Goal: Task Accomplishment & Management: Manage account settings

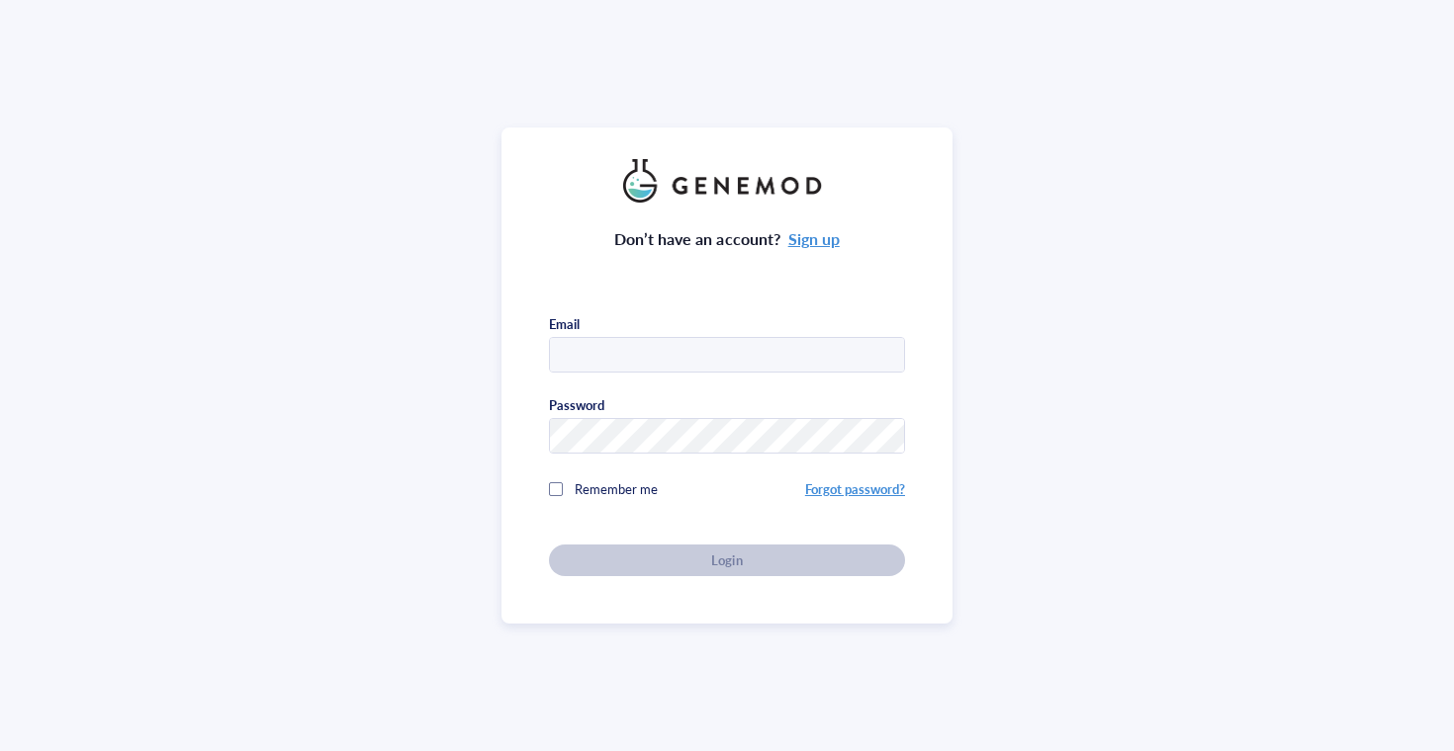
click at [0, 750] on com-1password-button at bounding box center [0, 751] width 0 height 0
type input "orders@ionlace.com"
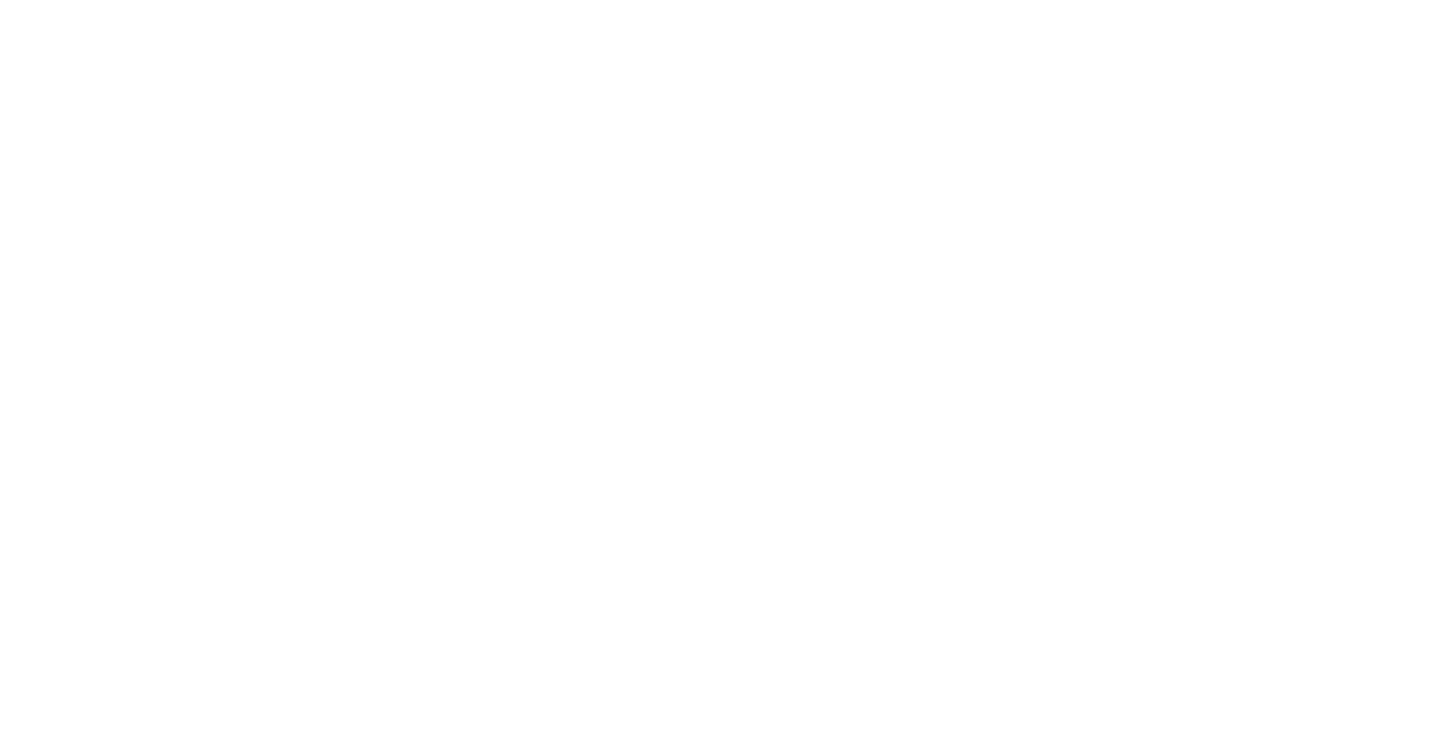
click at [956, 141] on div at bounding box center [727, 375] width 1454 height 751
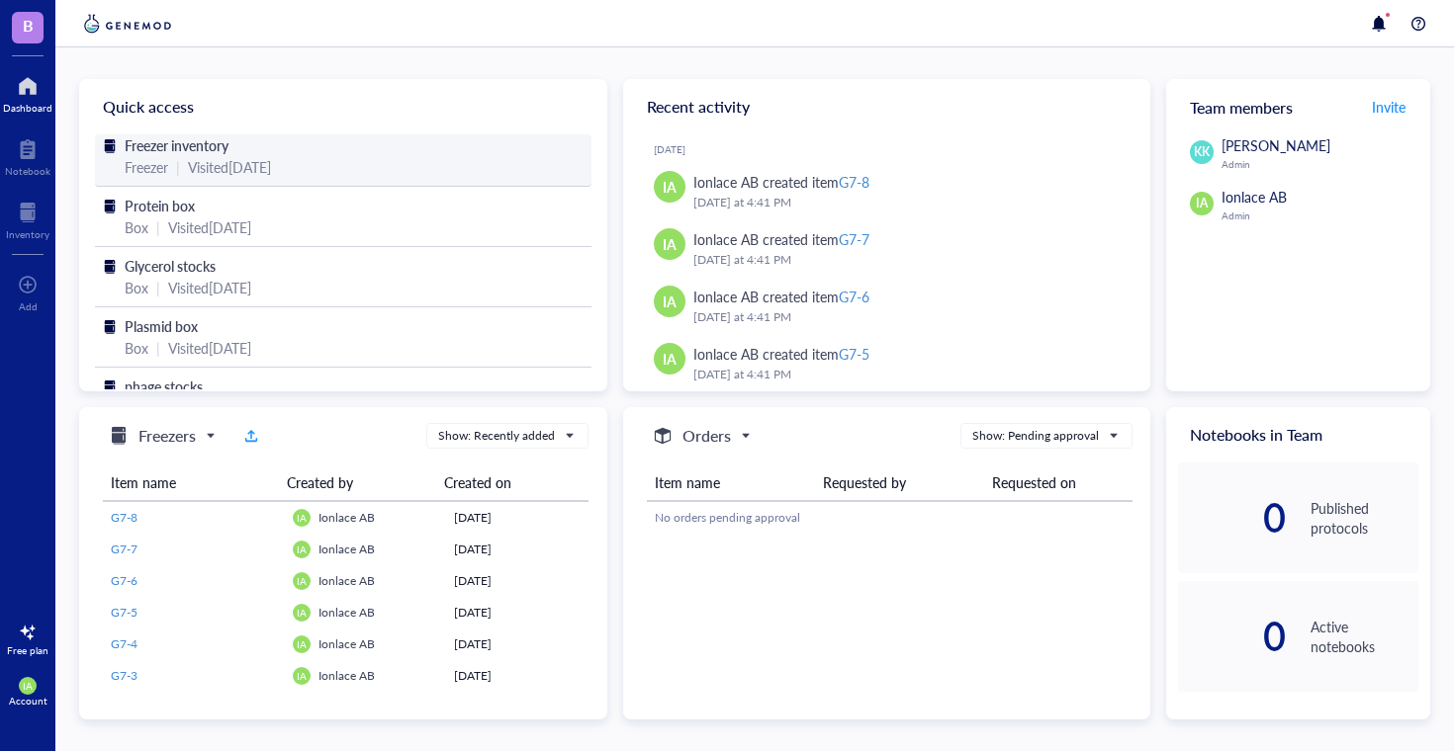
click at [311, 151] on div "Freezer inventory" at bounding box center [343, 145] width 437 height 22
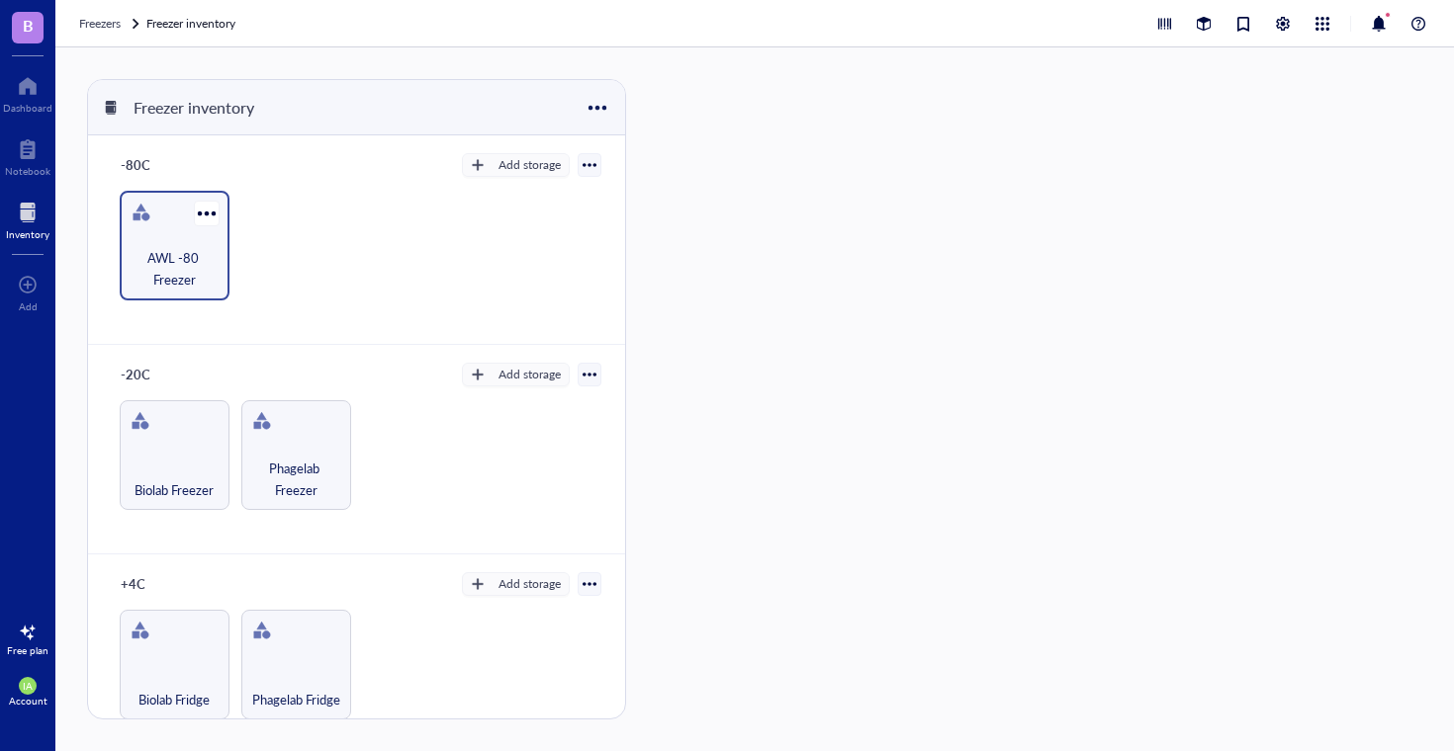
click at [168, 228] on div "AWL -80 Freezer" at bounding box center [175, 246] width 110 height 110
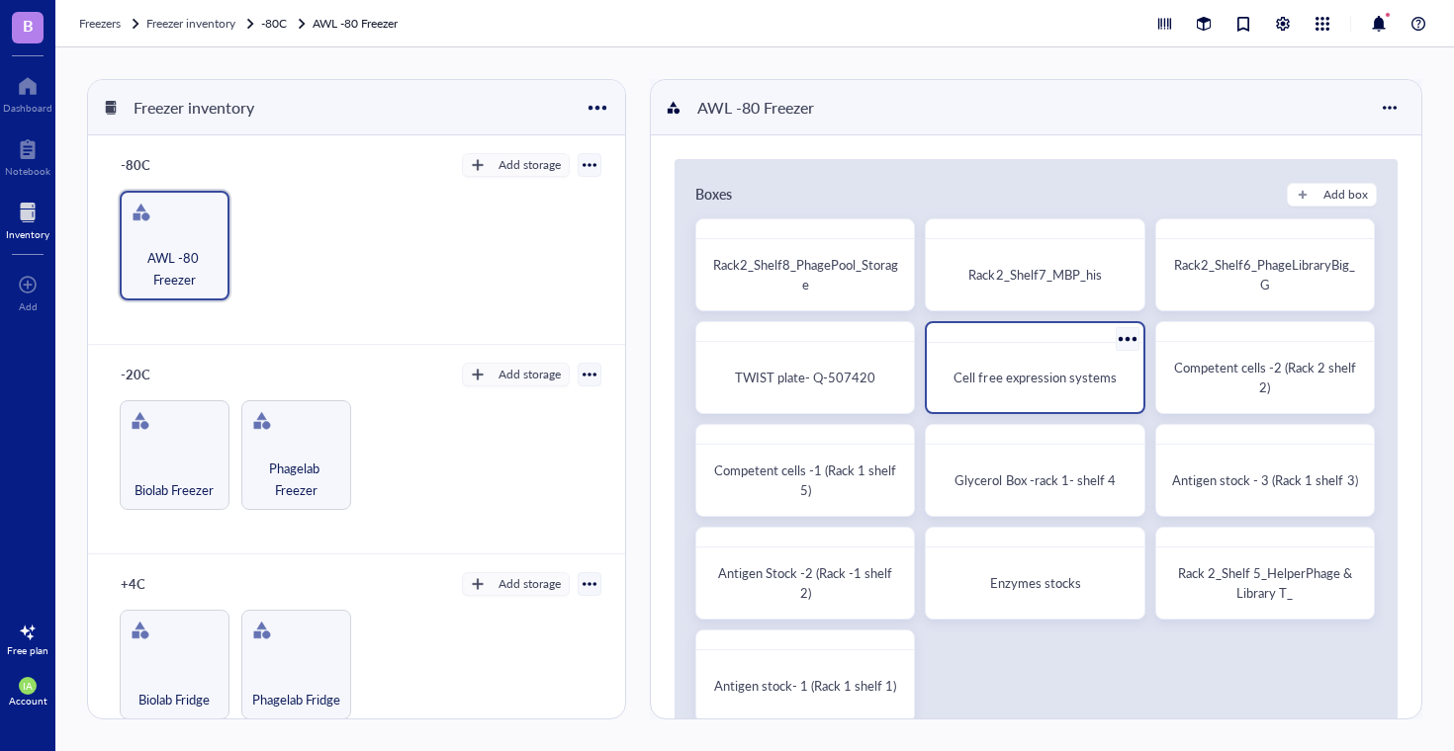
click at [1080, 375] on span "Cell free expression systems" at bounding box center [1034, 377] width 162 height 19
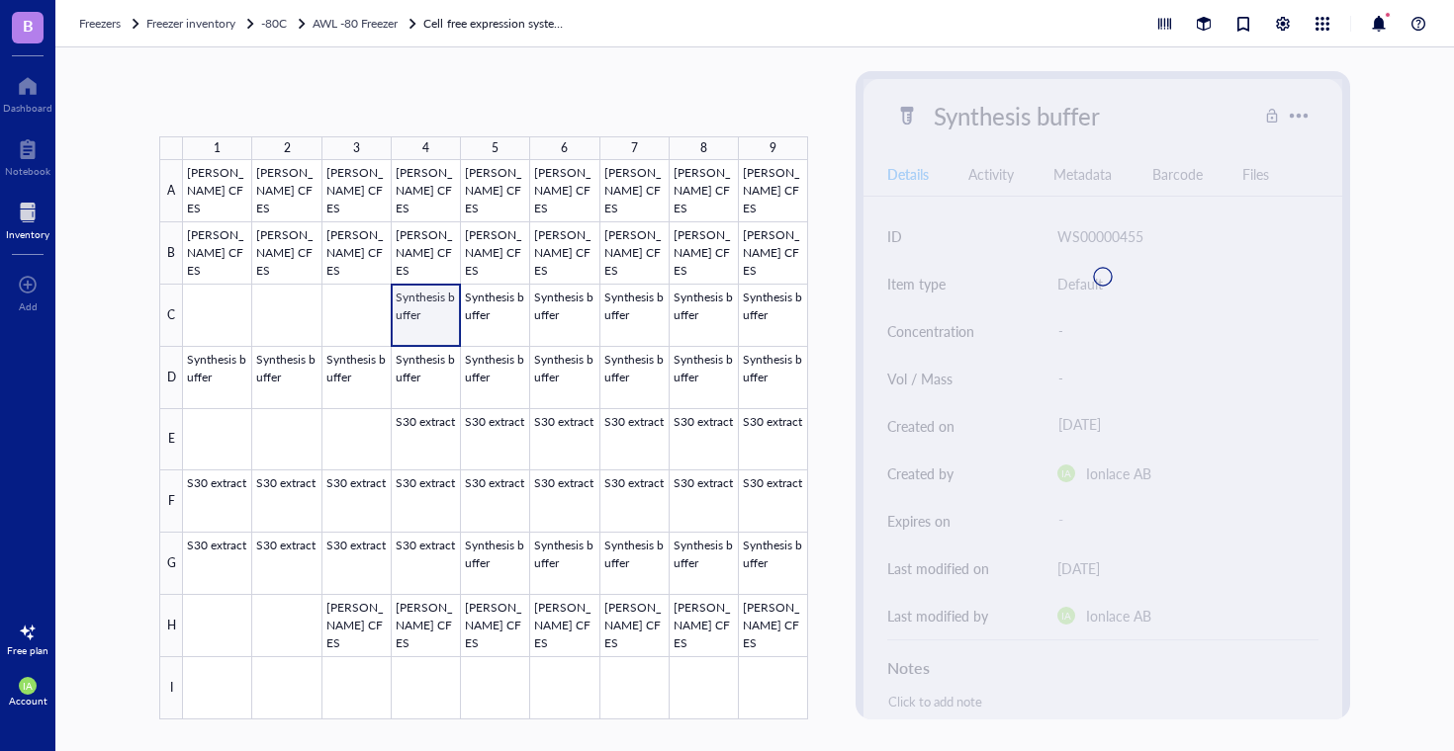
click at [411, 308] on div at bounding box center [495, 440] width 625 height 560
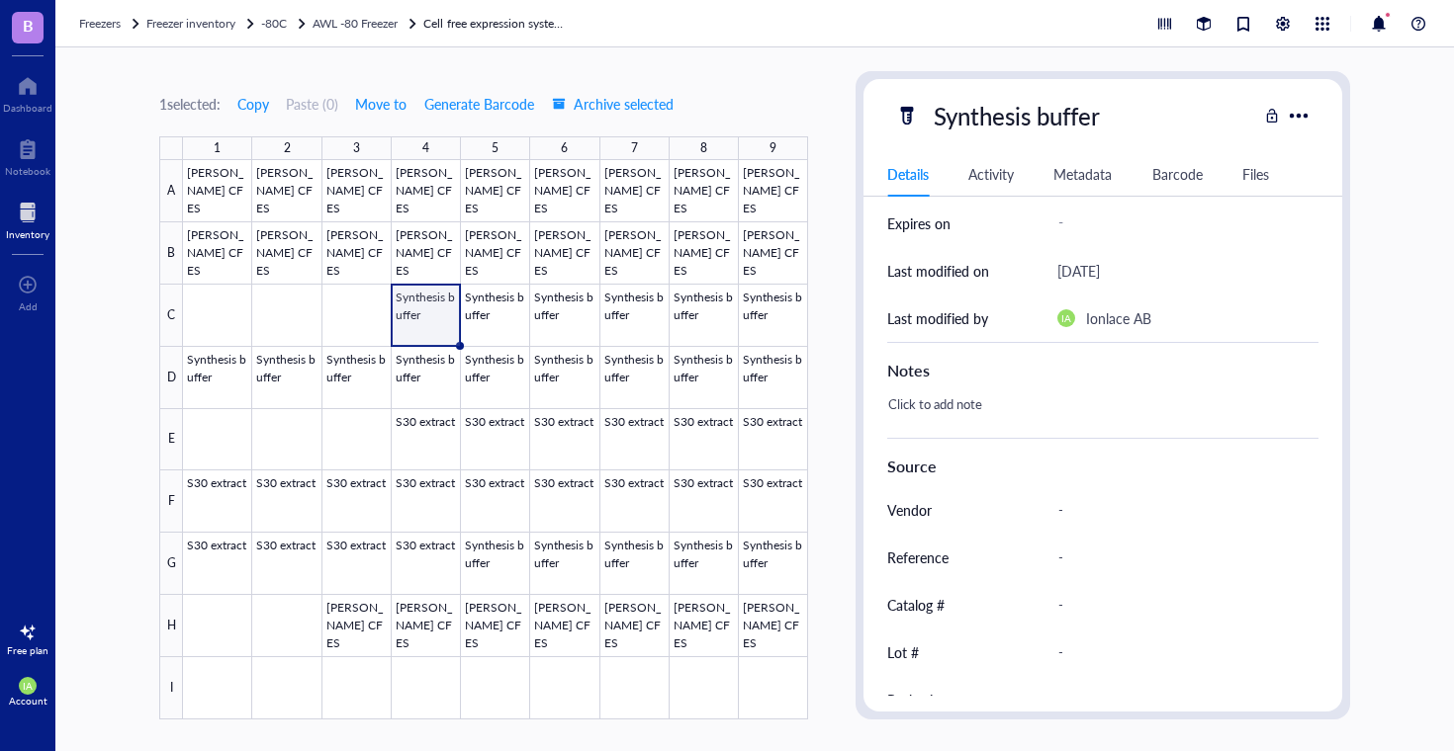
scroll to position [373, 0]
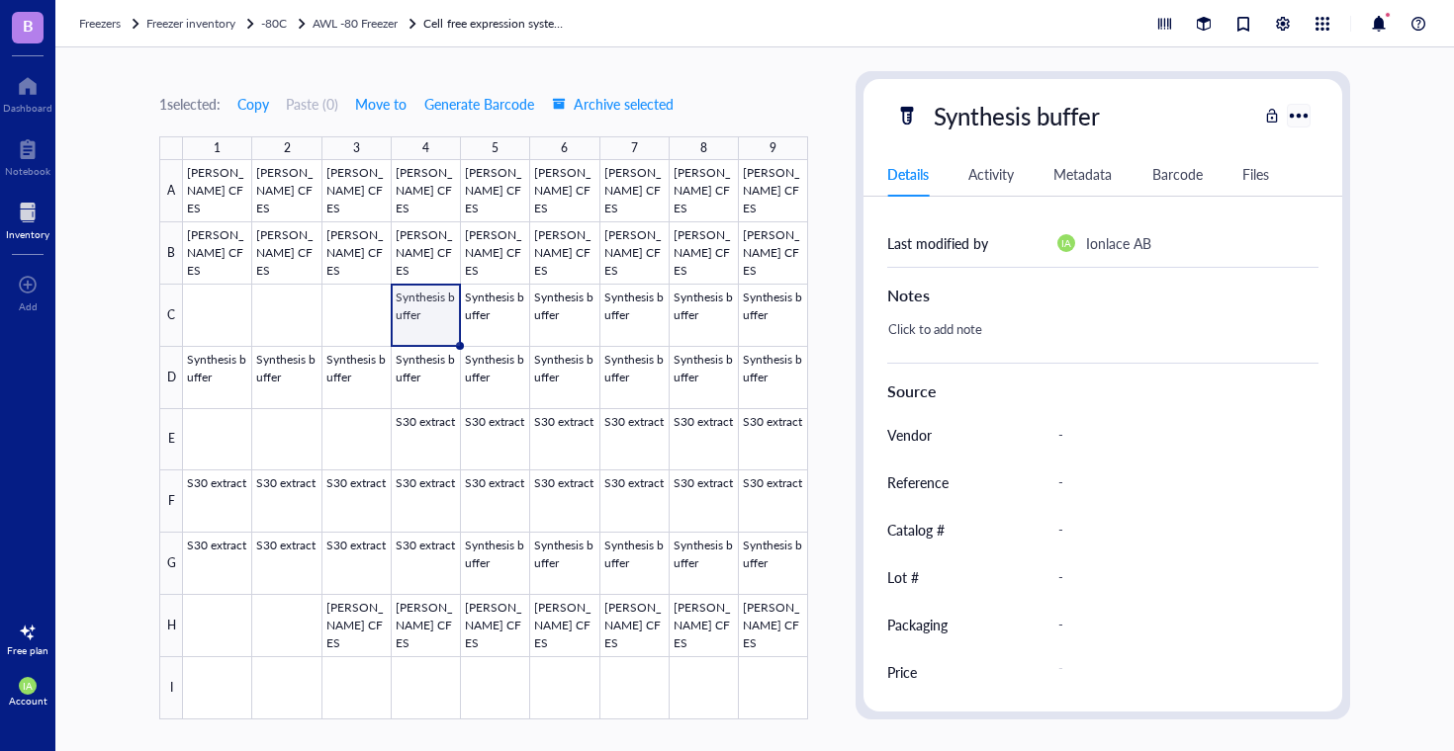
click at [1301, 116] on div at bounding box center [1297, 115] width 29 height 29
click at [418, 321] on div at bounding box center [495, 440] width 625 height 560
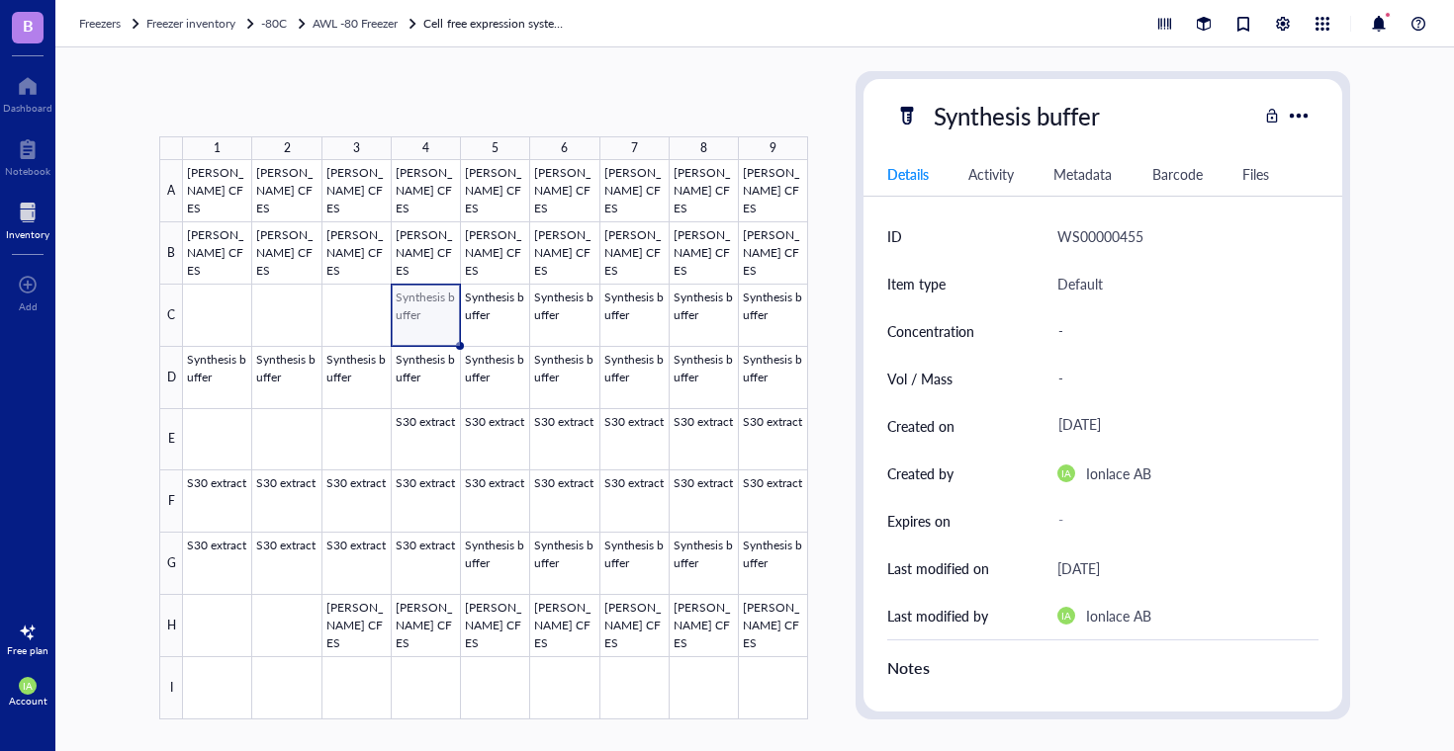
click at [419, 322] on div at bounding box center [495, 440] width 625 height 560
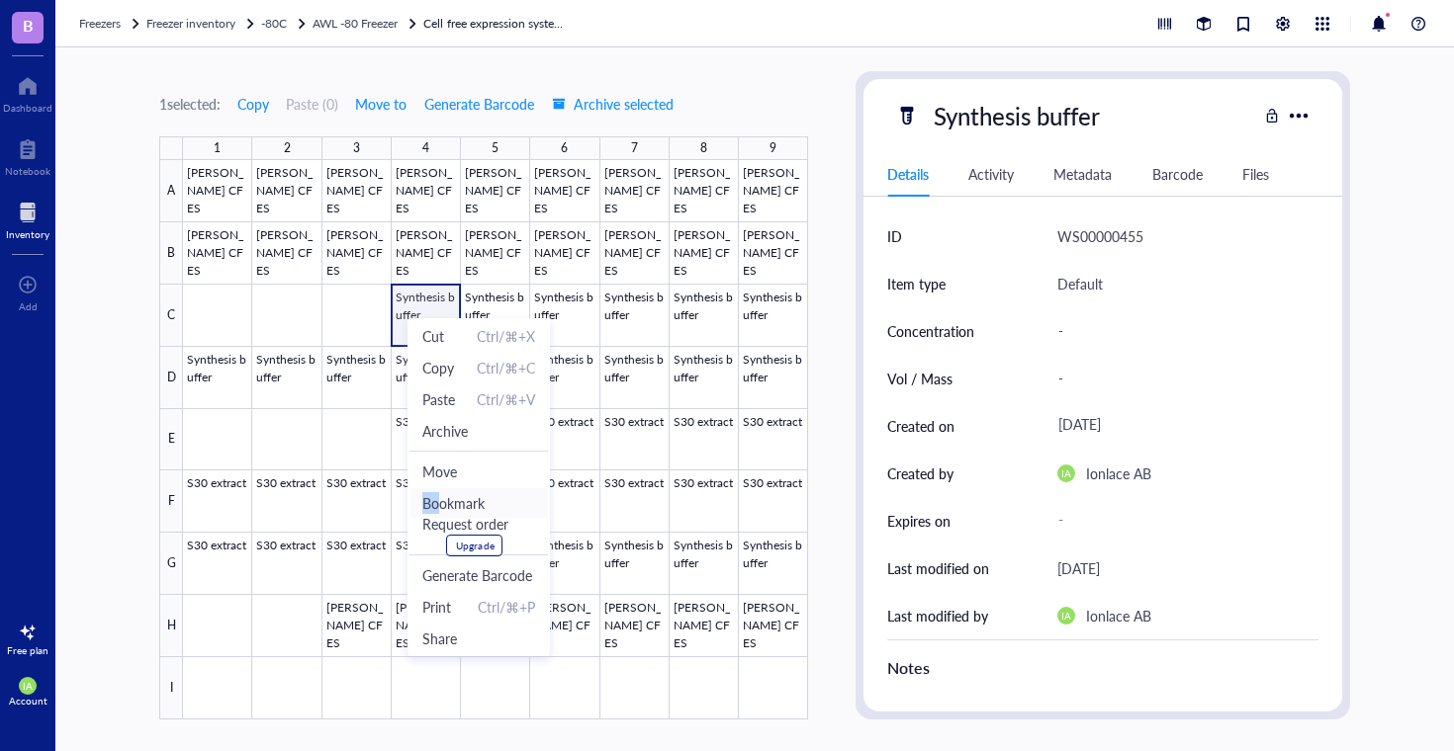
drag, startPoint x: 460, startPoint y: 475, endPoint x: 439, endPoint y: 499, distance: 32.3
click at [439, 499] on ul "Cut Ctrl/⌘+X Copy Ctrl/⌘+C Paste Ctrl/⌘+V Archive Move Bookmark Request order U…" at bounding box center [478, 487] width 142 height 338
click at [413, 300] on div at bounding box center [495, 440] width 625 height 560
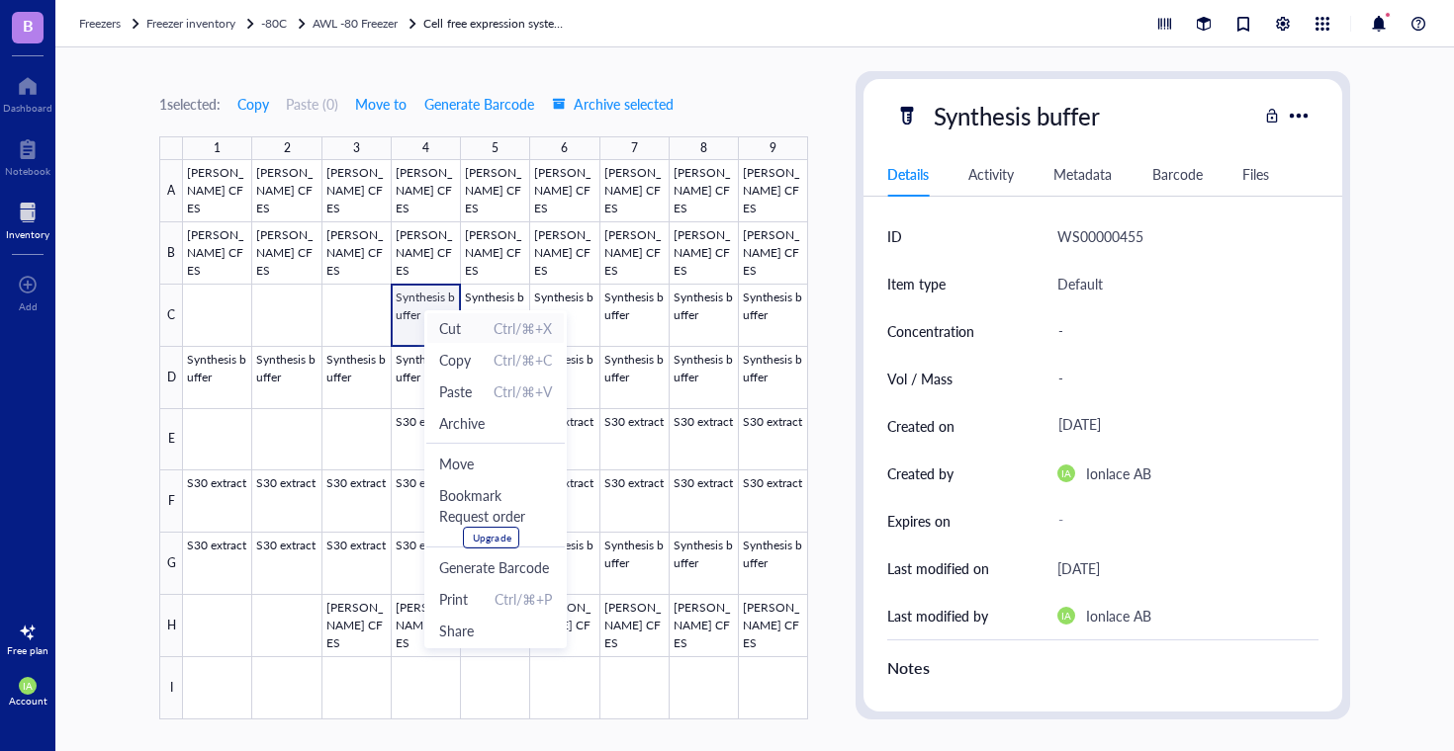
click at [483, 320] on span "Cut Ctrl/⌘+X" at bounding box center [495, 328] width 113 height 22
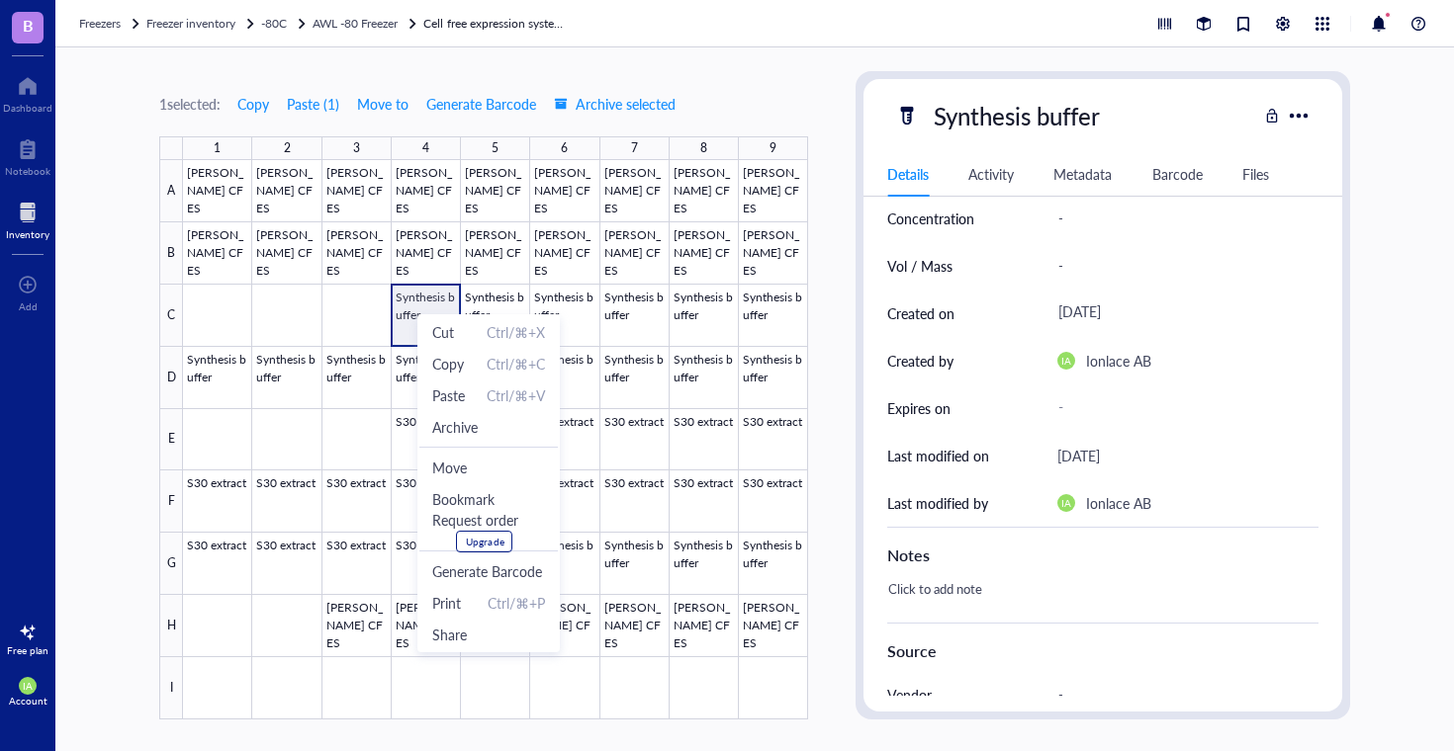
scroll to position [373, 0]
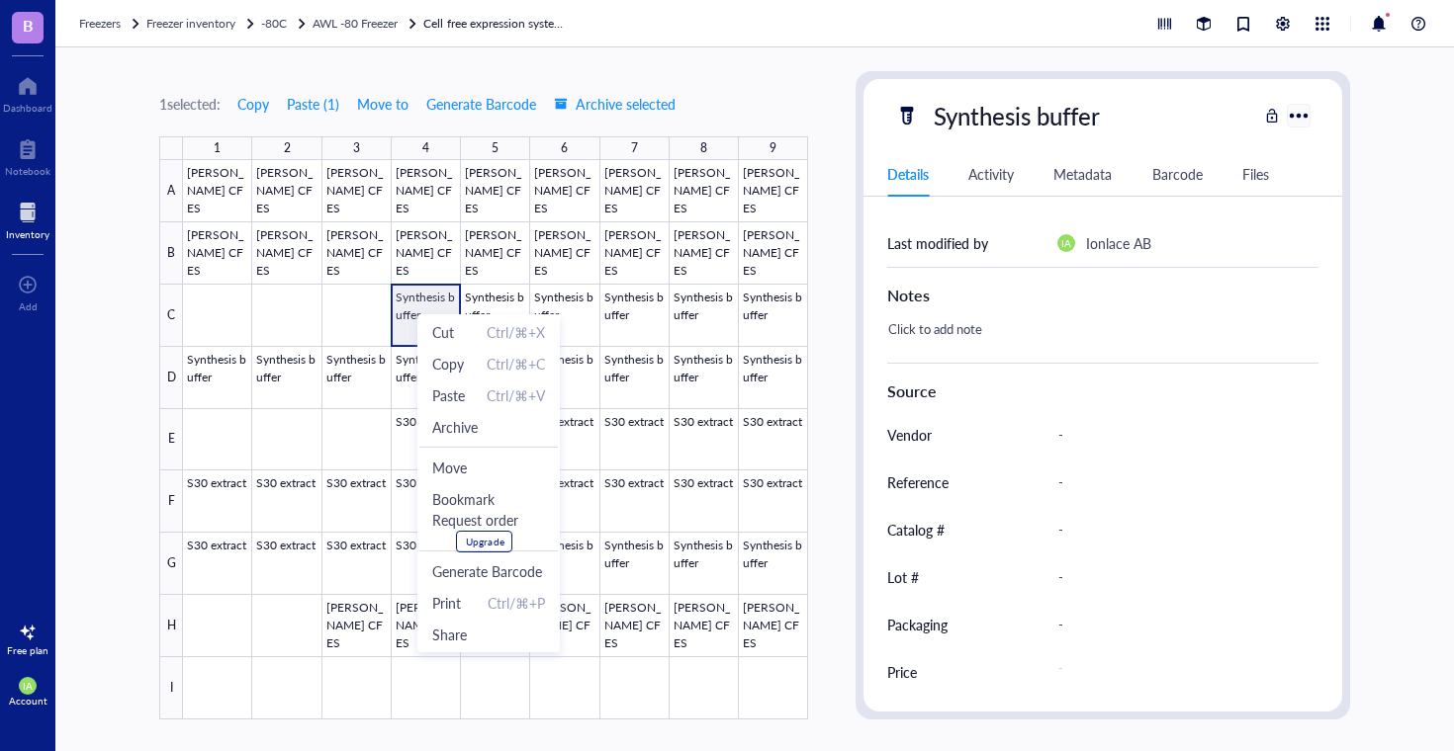
click at [1287, 117] on div at bounding box center [1297, 115] width 29 height 29
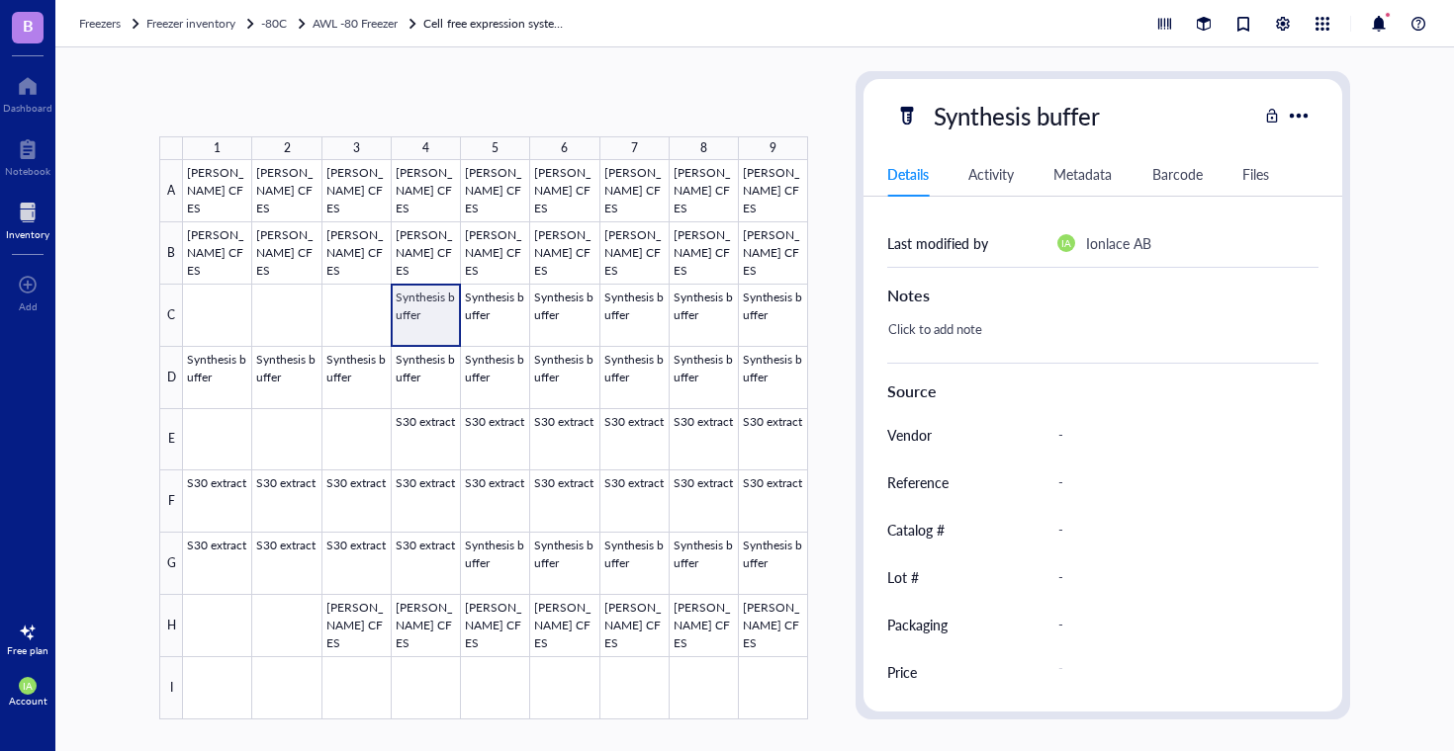
click at [410, 312] on div at bounding box center [495, 440] width 625 height 560
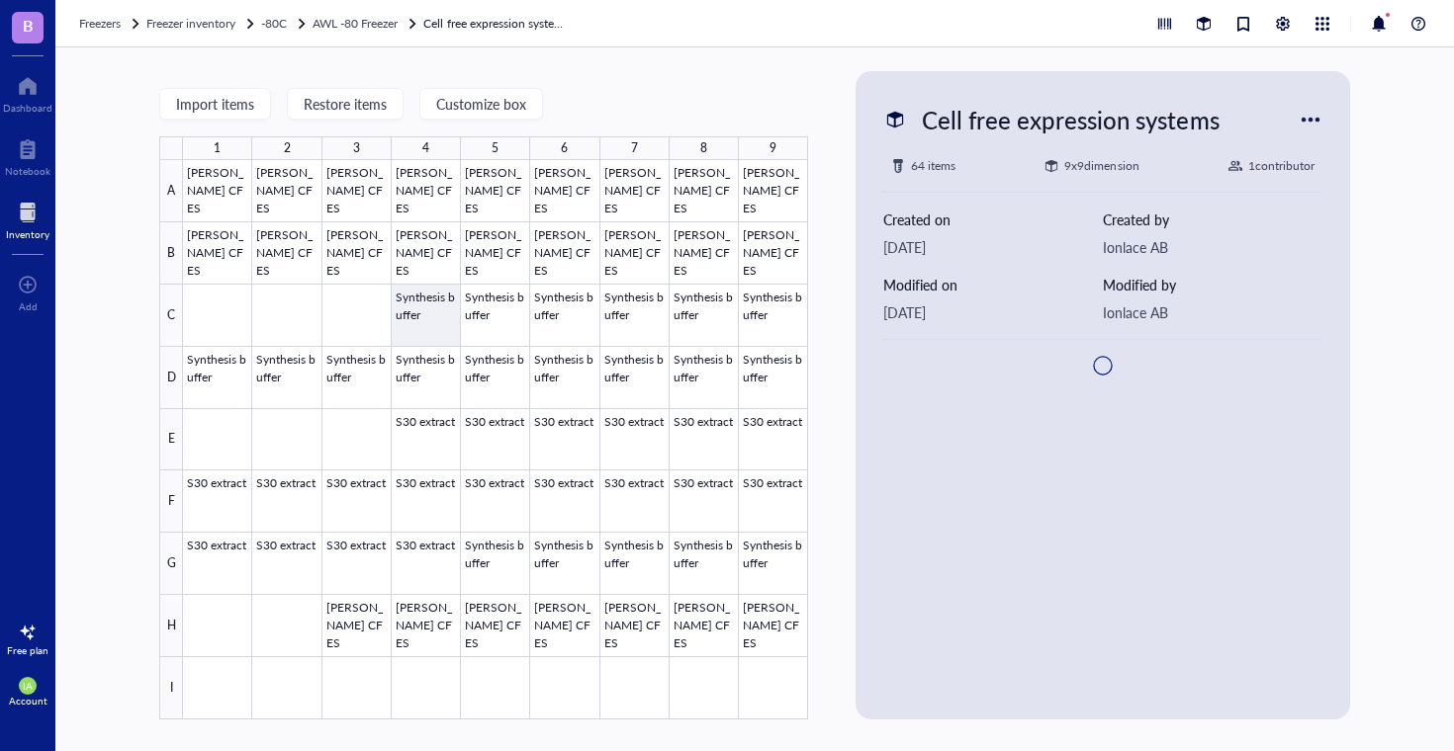
click at [410, 312] on div at bounding box center [495, 440] width 625 height 560
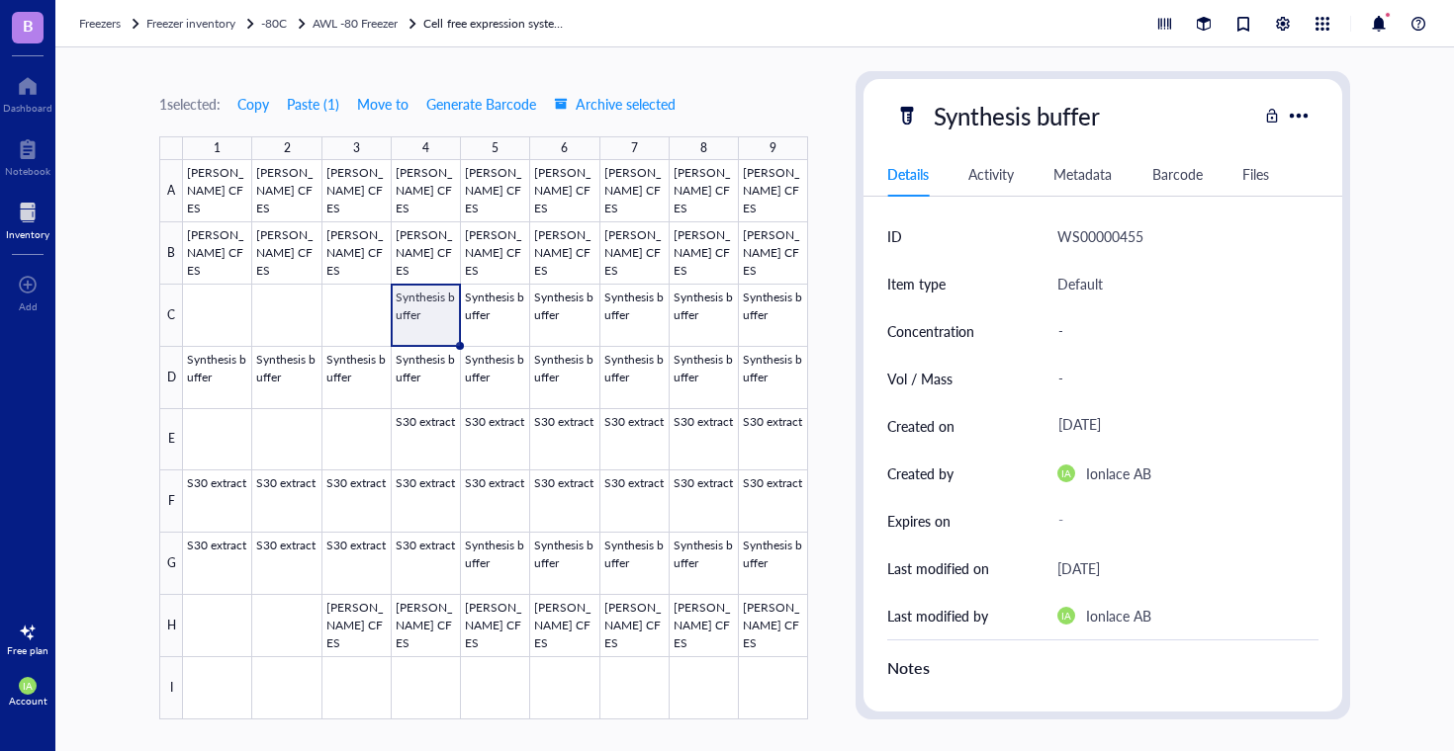
click at [410, 312] on div at bounding box center [495, 440] width 625 height 560
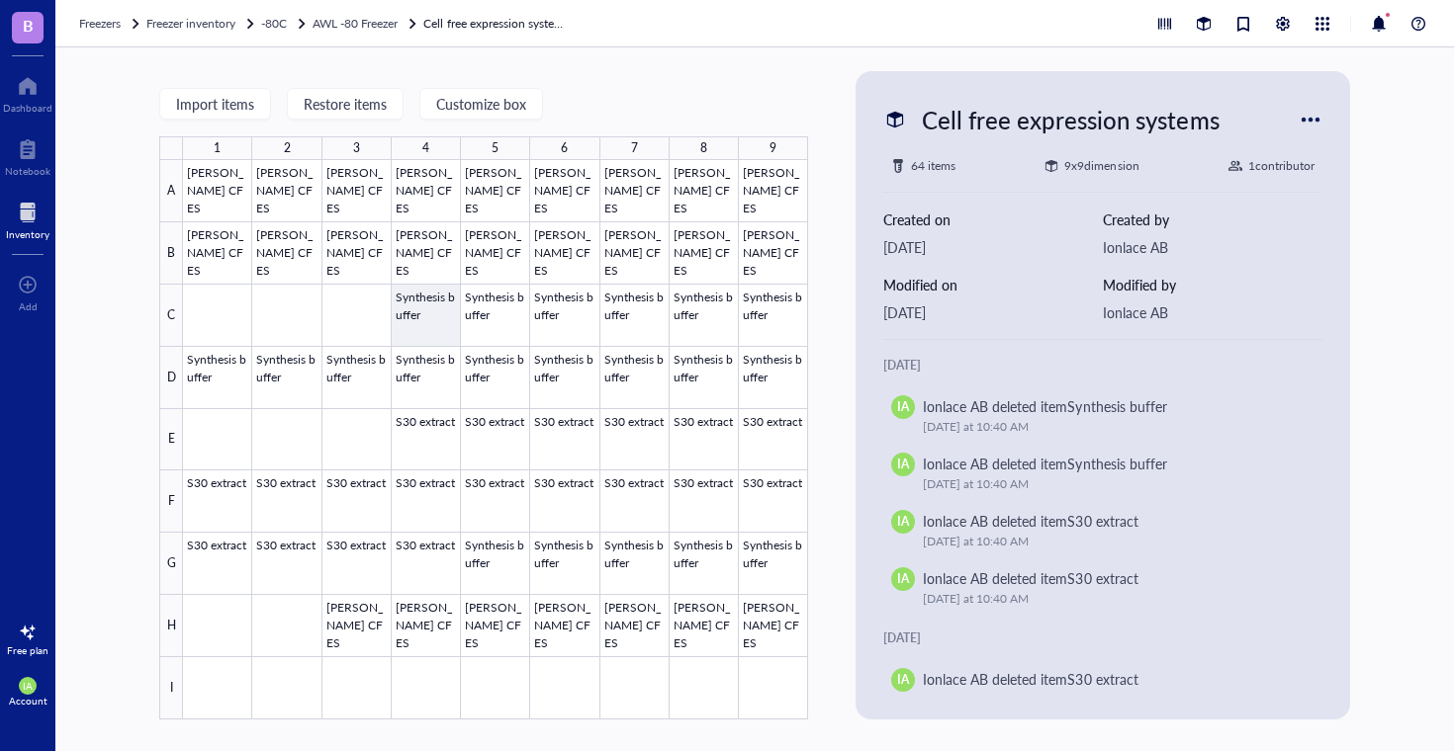
click at [411, 311] on div at bounding box center [495, 440] width 625 height 560
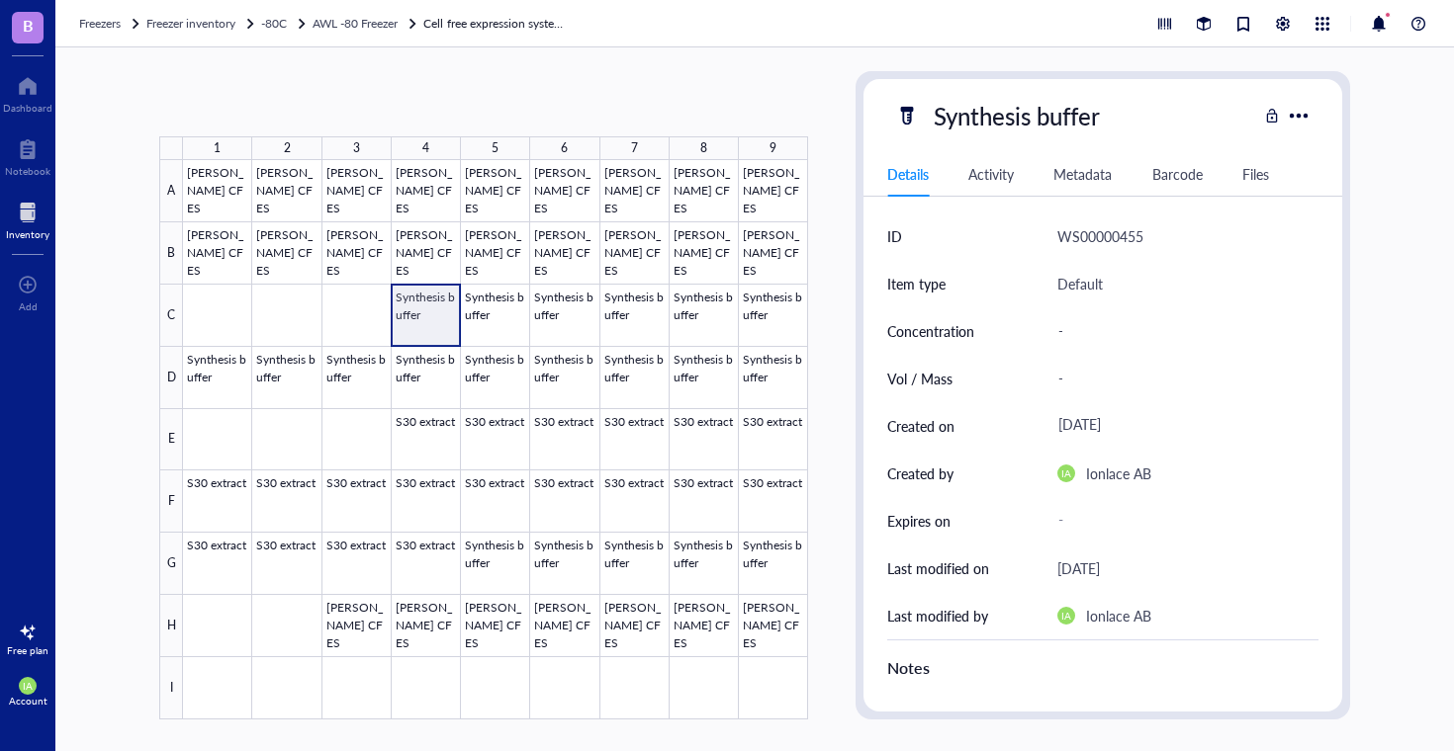
click at [411, 311] on div at bounding box center [495, 440] width 625 height 560
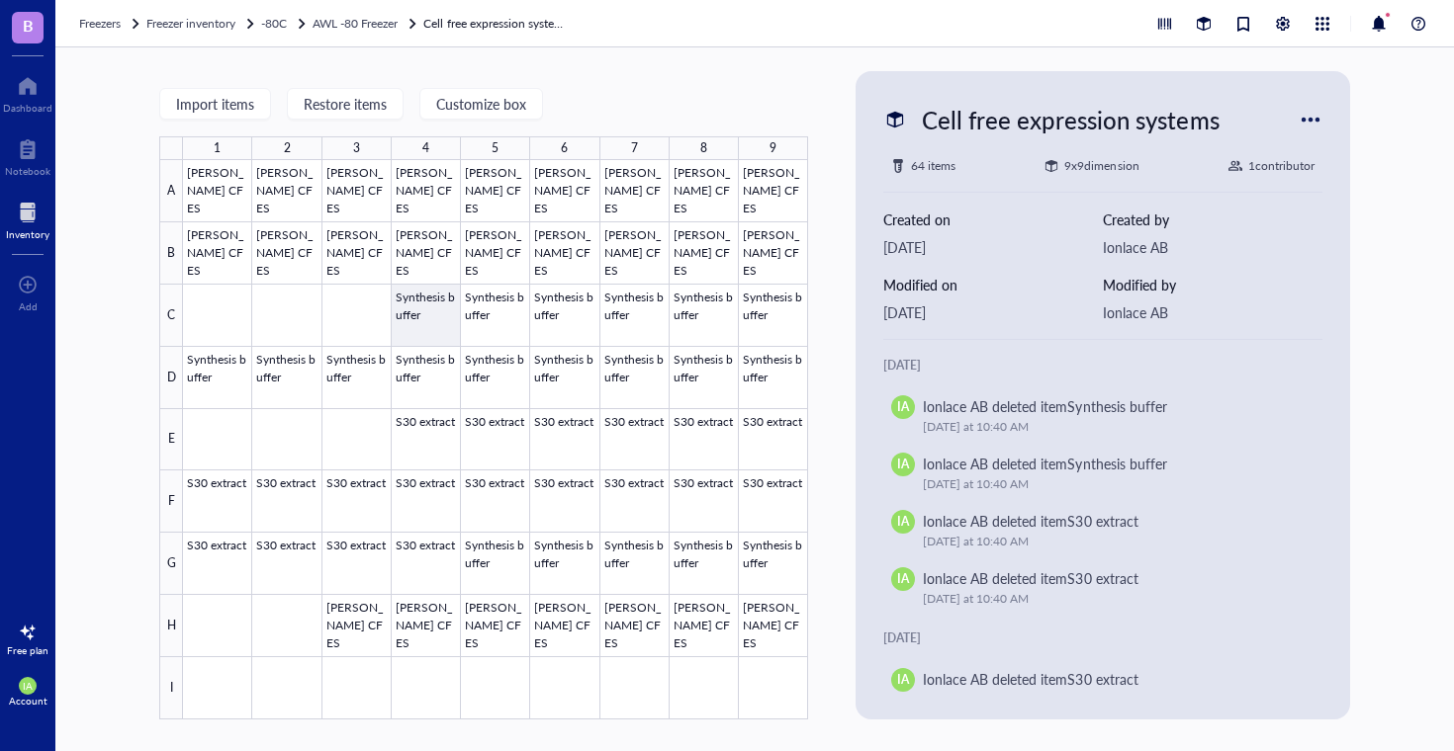
click at [414, 327] on div at bounding box center [495, 440] width 625 height 560
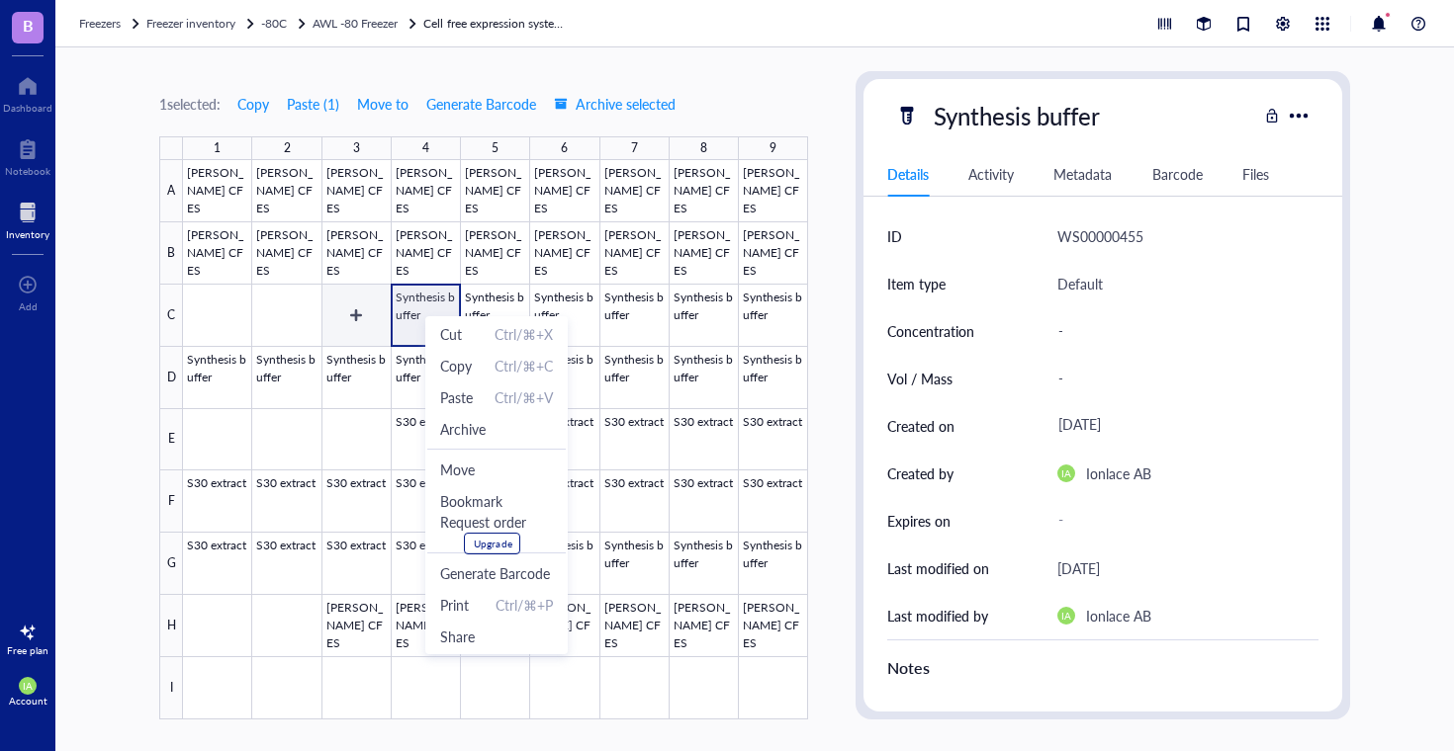
click at [372, 300] on div at bounding box center [495, 440] width 625 height 560
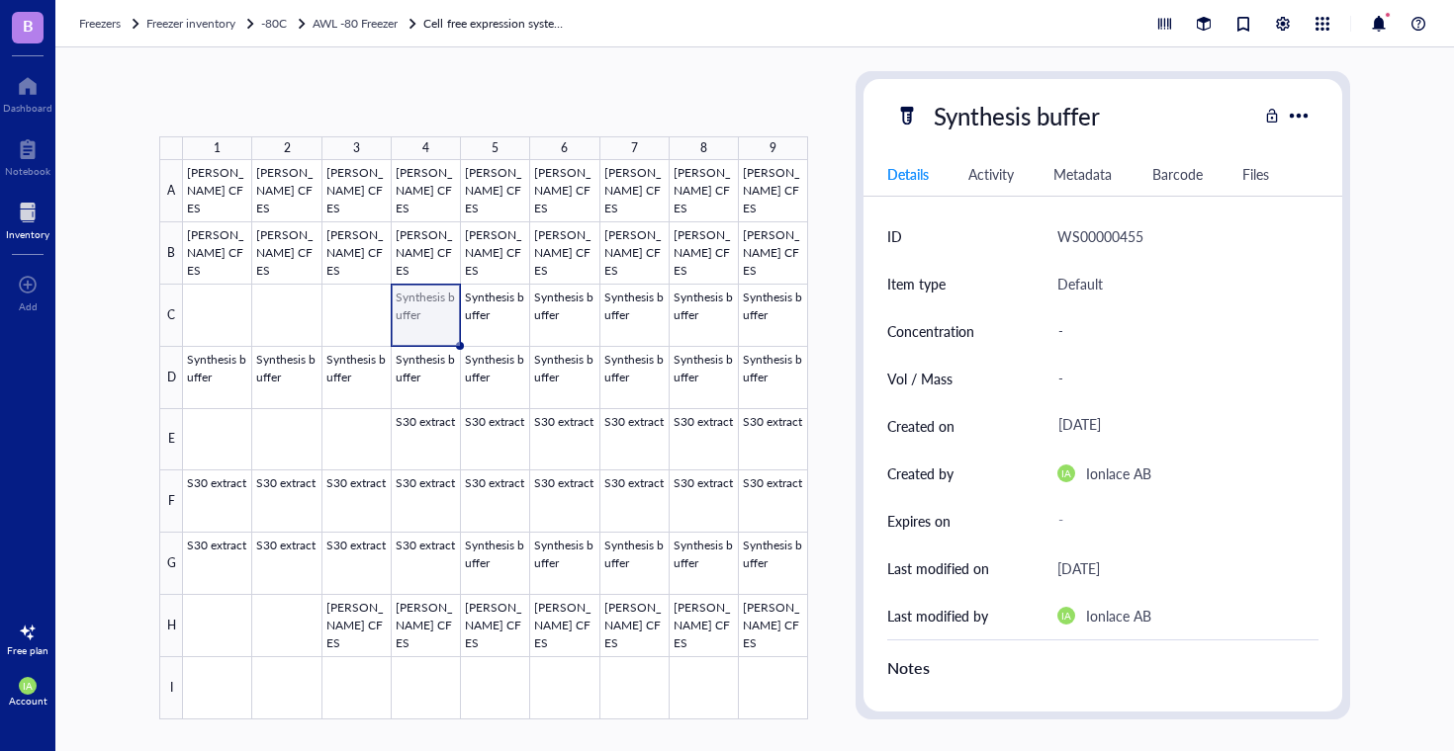
click at [417, 315] on div at bounding box center [495, 440] width 625 height 560
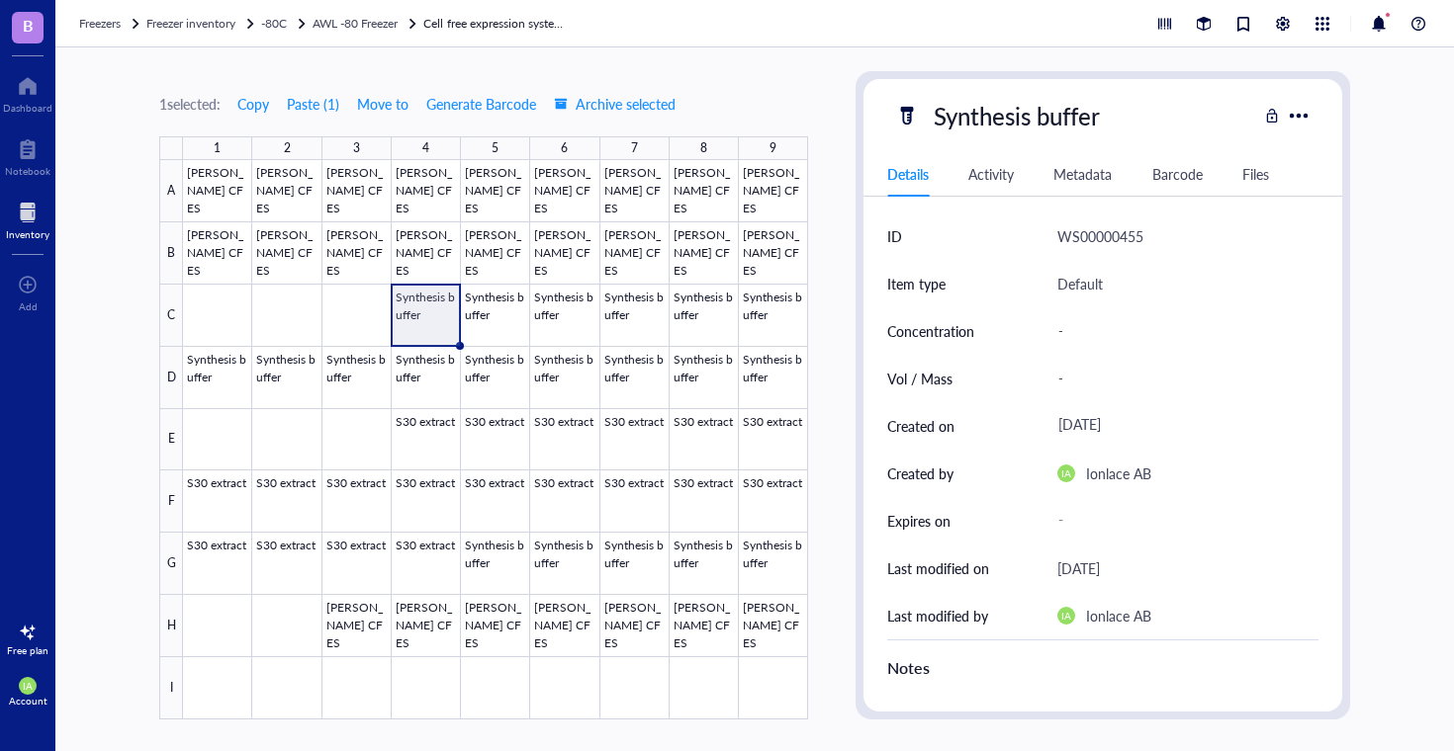
click at [1233, 177] on div "Details Activity Metadata Barcode Files" at bounding box center [1102, 174] width 479 height 44
click at [1253, 174] on div "Files" at bounding box center [1255, 174] width 27 height 22
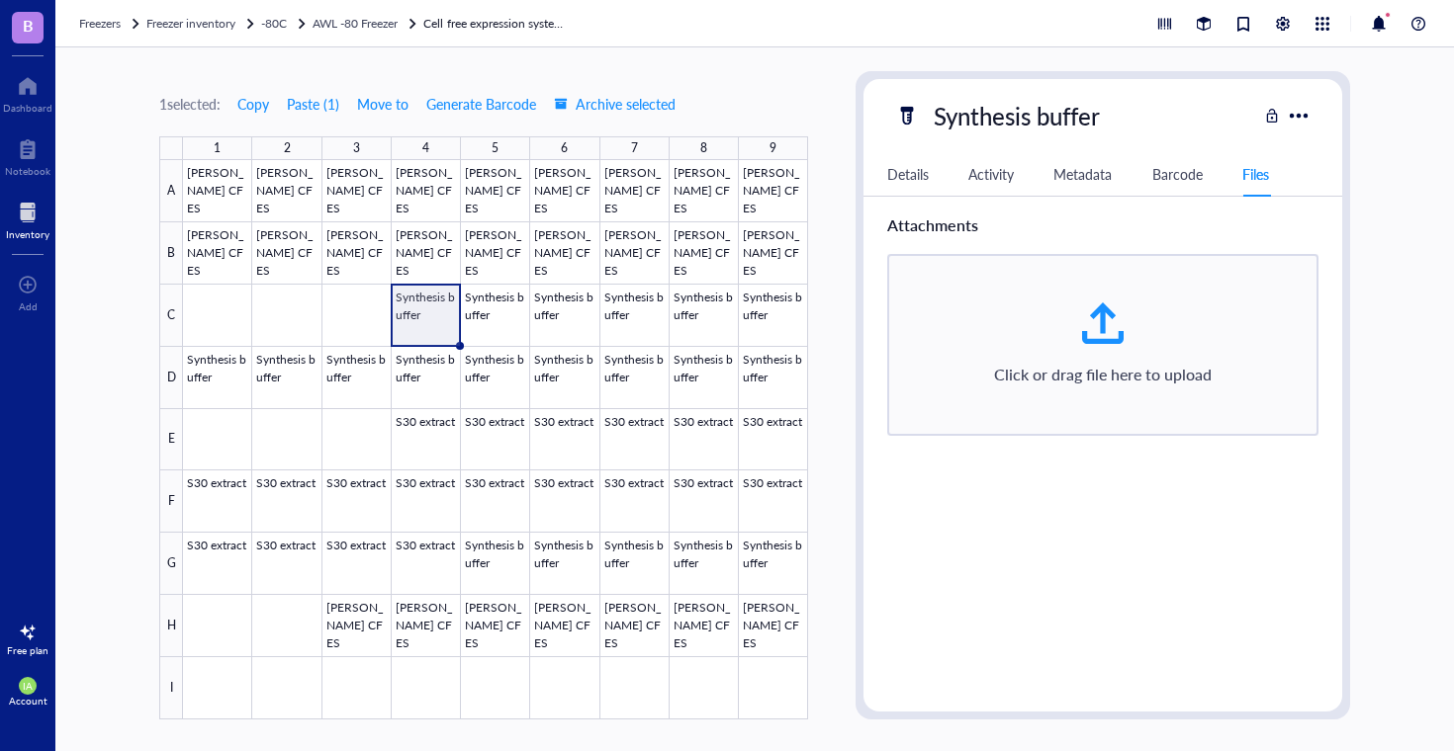
click at [907, 174] on div "Details" at bounding box center [908, 174] width 42 height 22
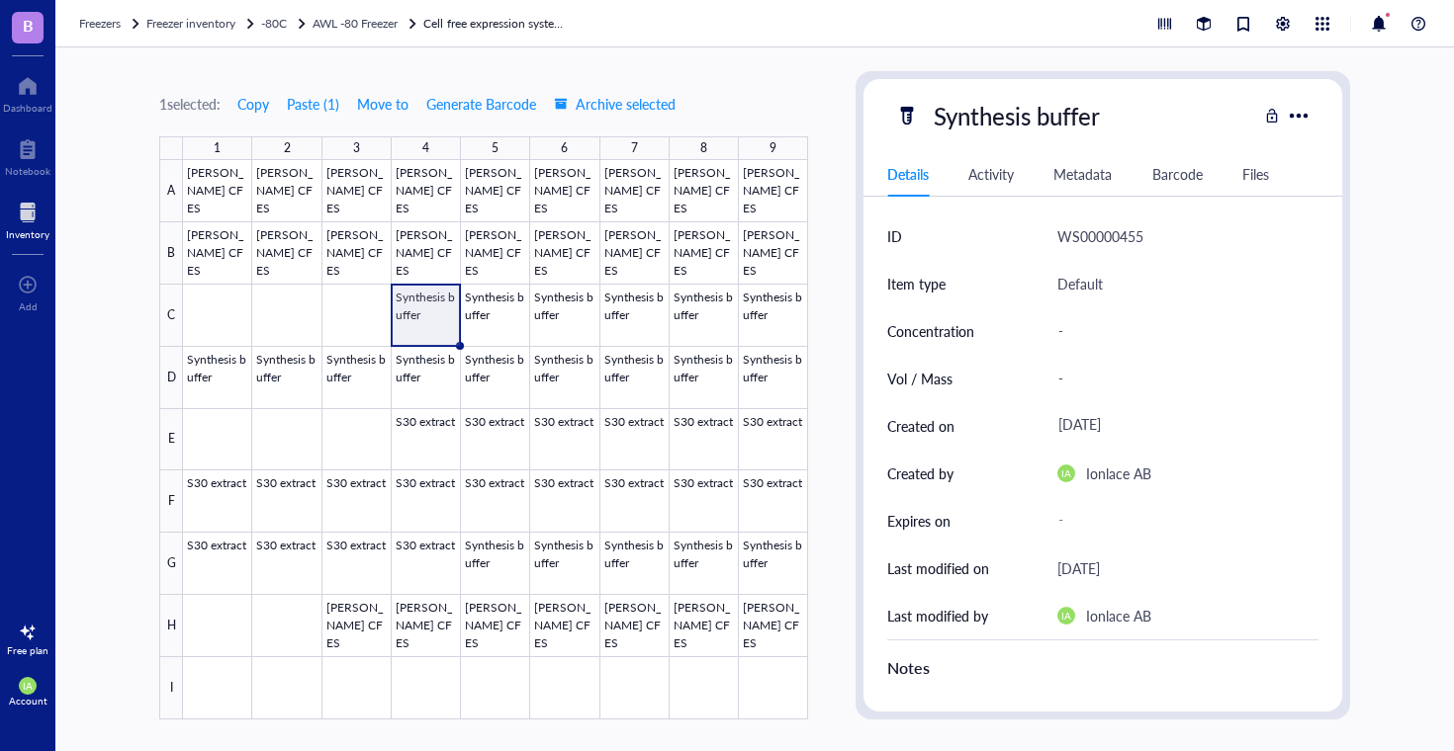
click at [978, 172] on div "Activity" at bounding box center [990, 174] width 45 height 22
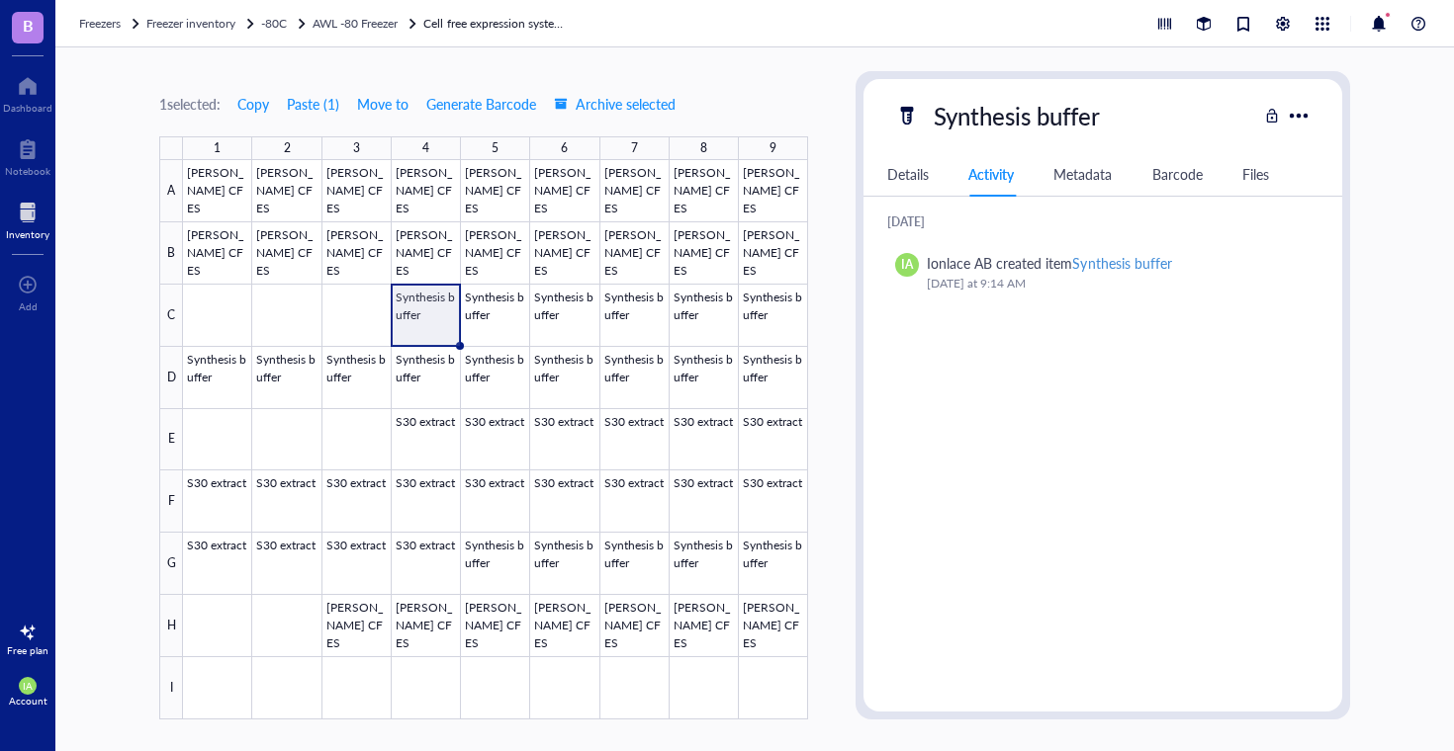
click at [891, 175] on div "Details" at bounding box center [908, 174] width 42 height 22
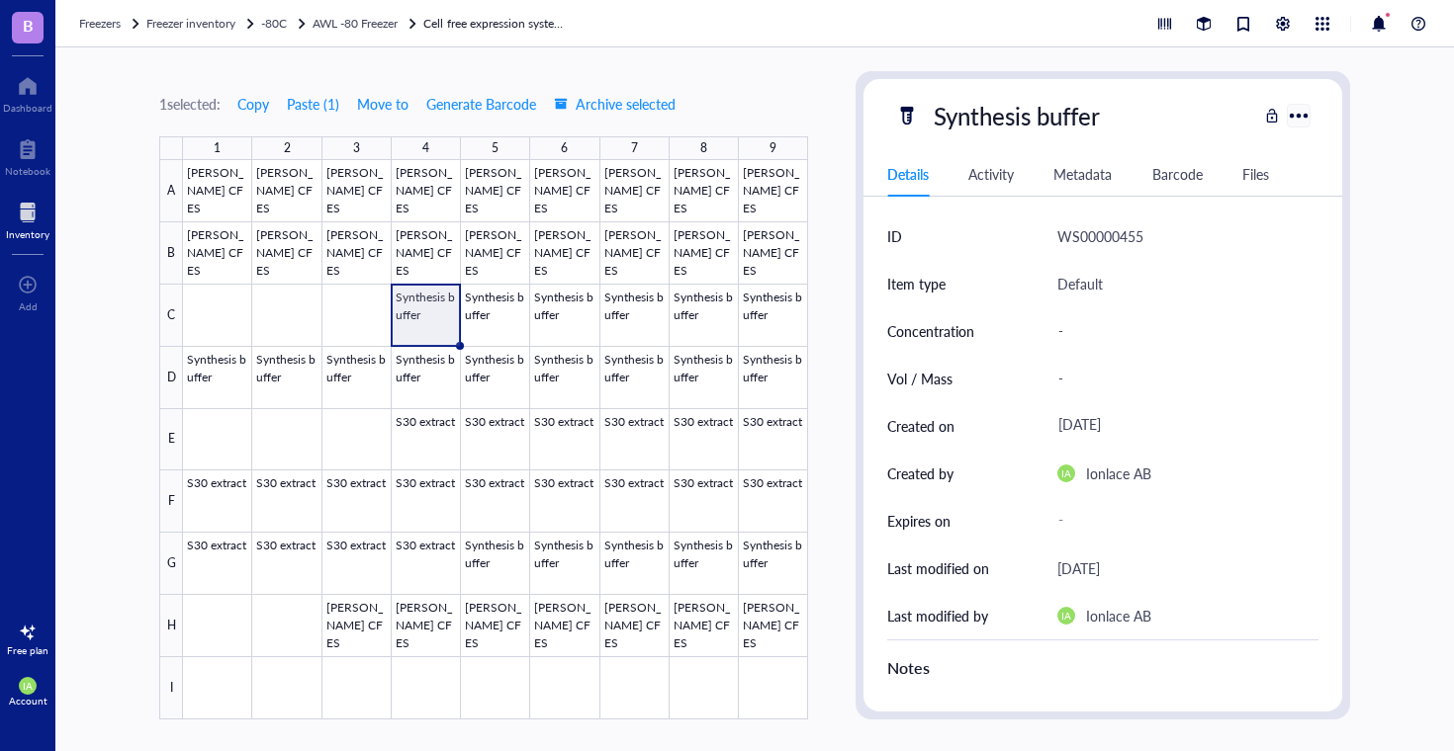
click at [1291, 113] on div at bounding box center [1297, 115] width 29 height 29
click at [1350, 224] on div "Move selected" at bounding box center [1342, 222] width 83 height 18
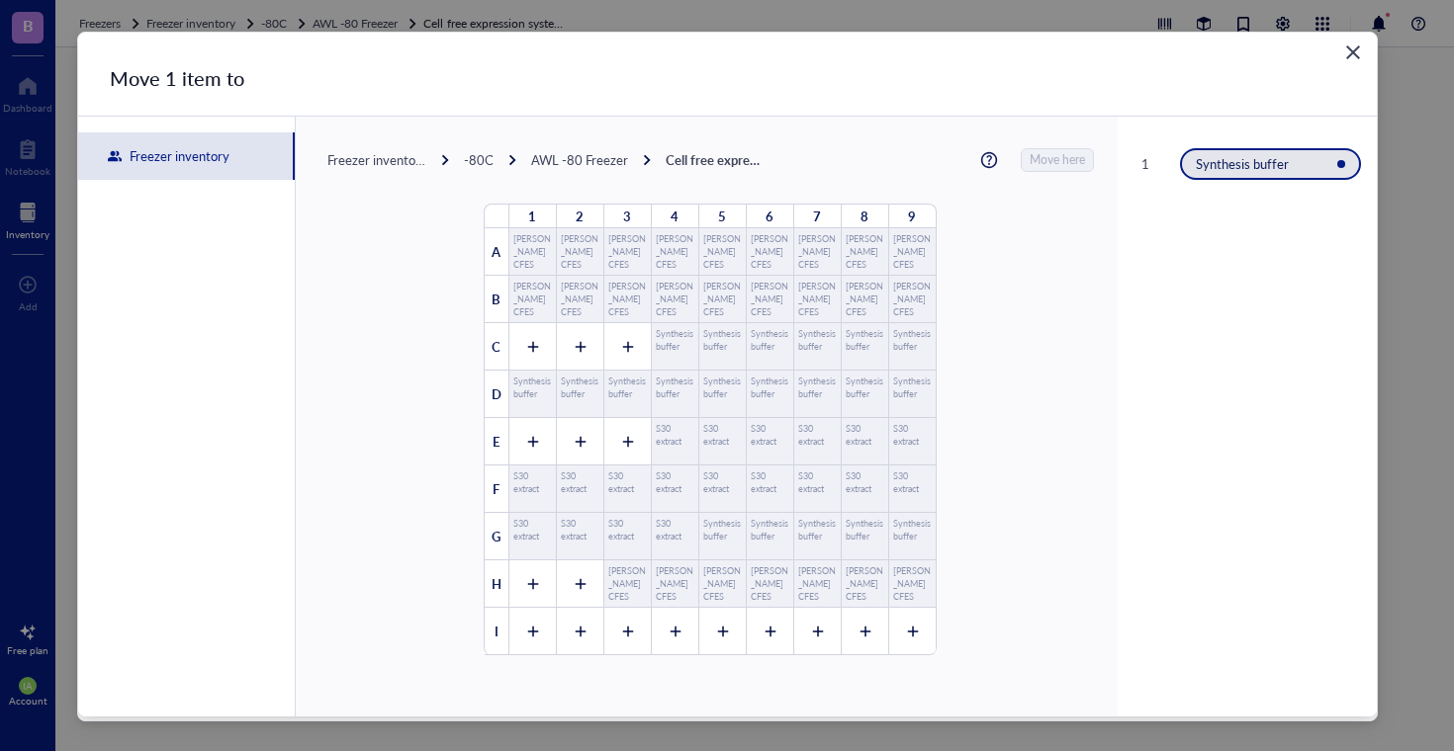
click at [1354, 51] on icon "Close" at bounding box center [1352, 53] width 19 height 19
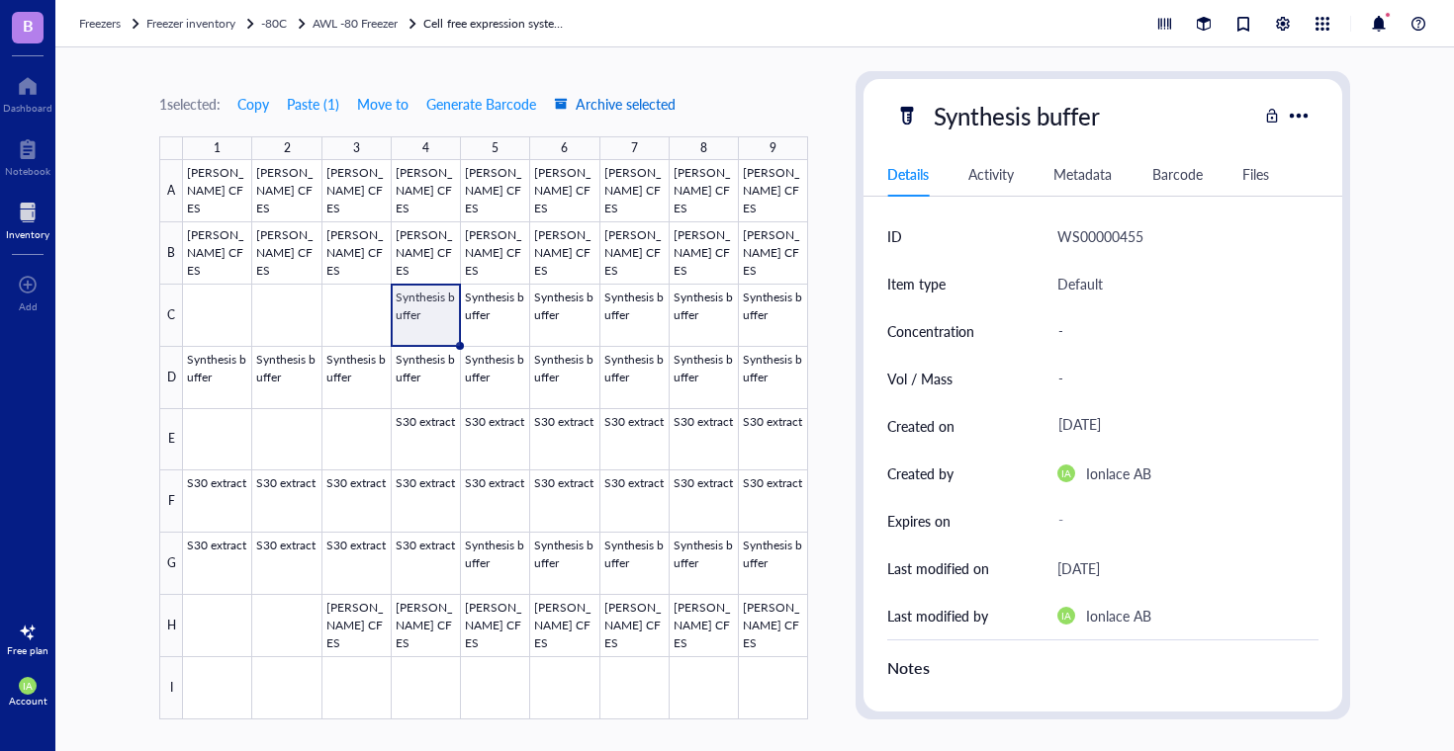
click at [567, 103] on div "button" at bounding box center [561, 104] width 14 height 14
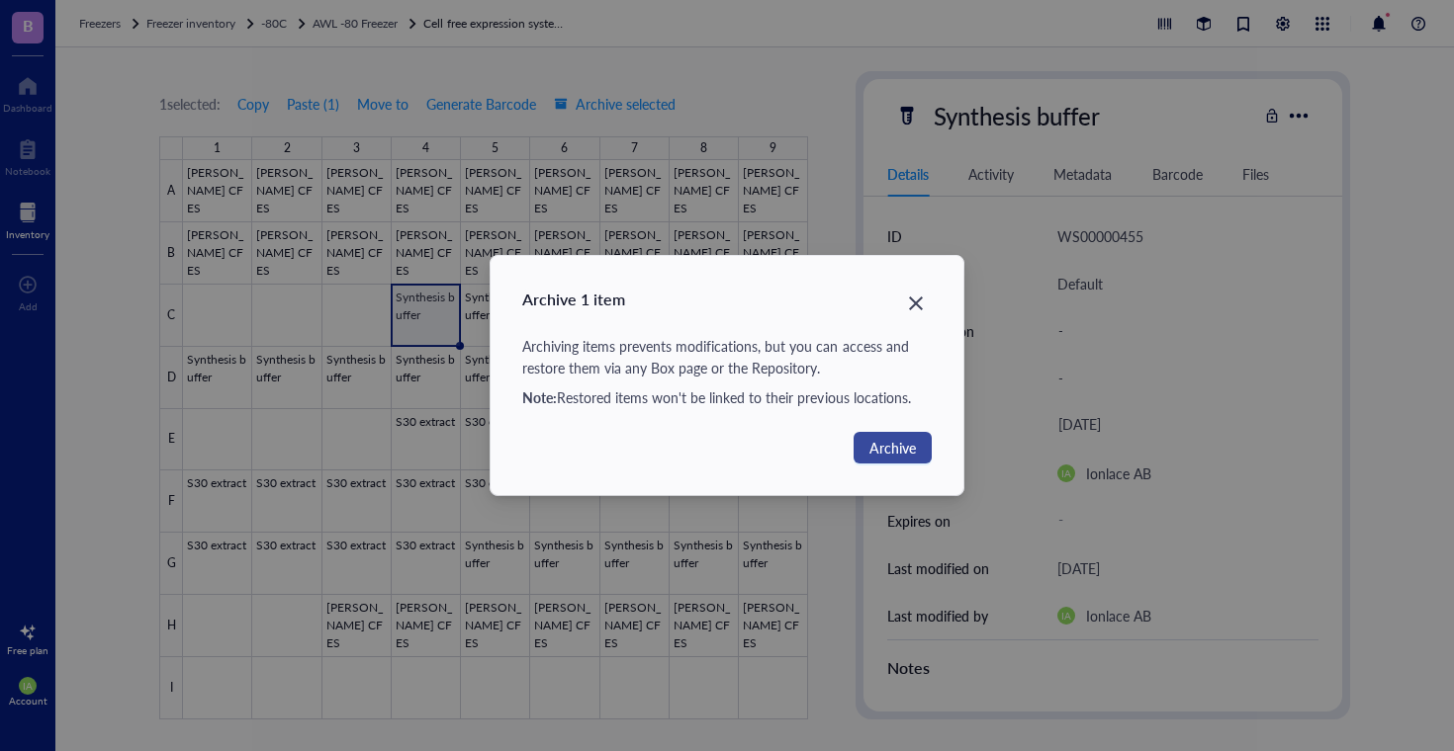
click at [861, 448] on button "Archive" at bounding box center [892, 448] width 78 height 32
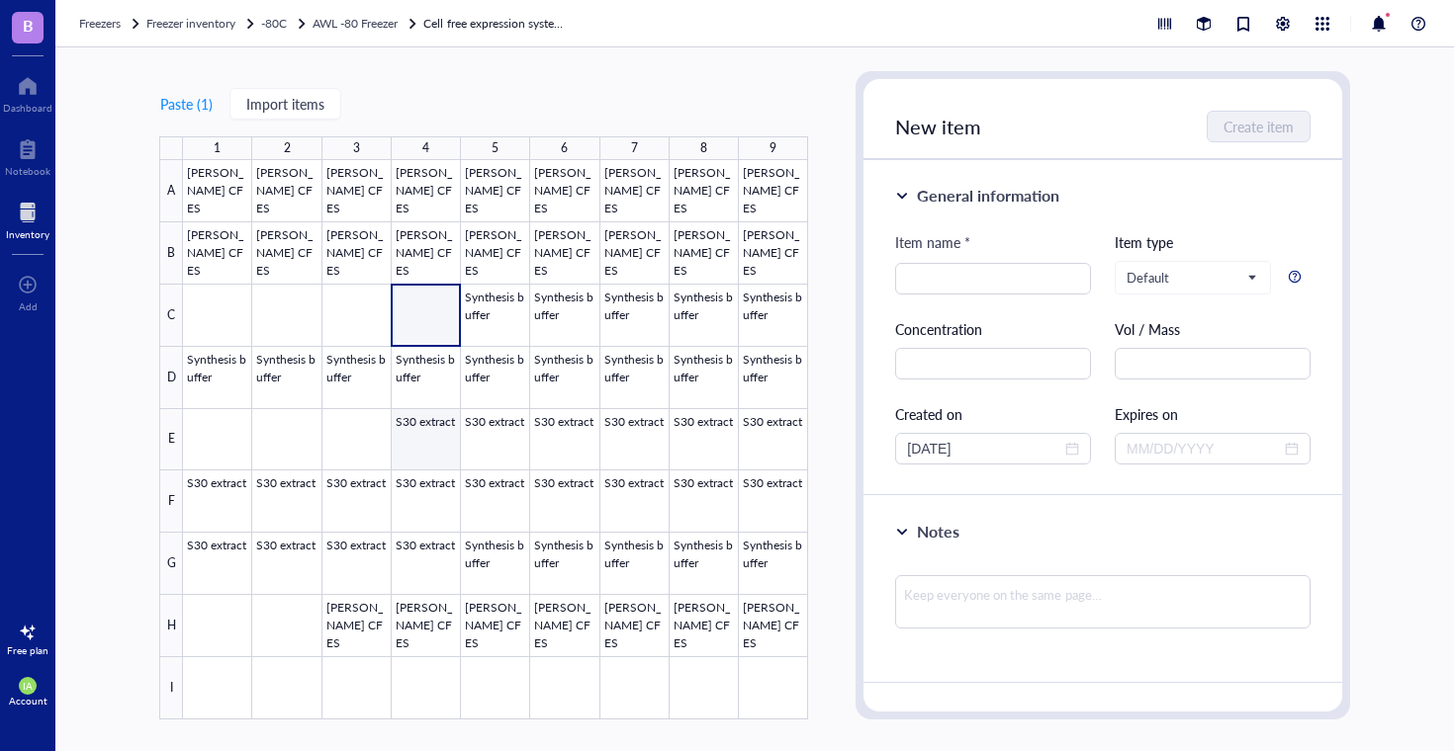
click at [420, 444] on div at bounding box center [495, 440] width 625 height 560
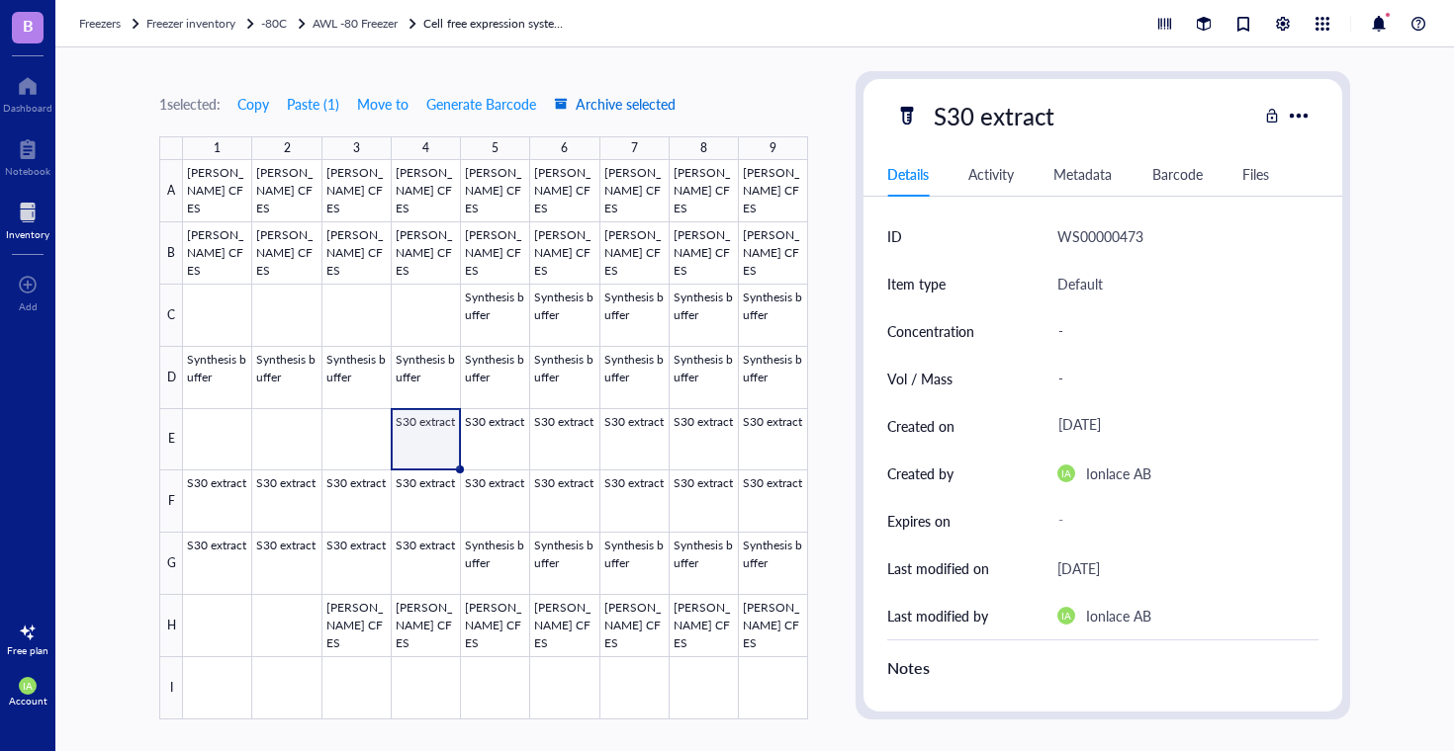
click at [606, 104] on span "Archive selected" at bounding box center [615, 104] width 122 height 16
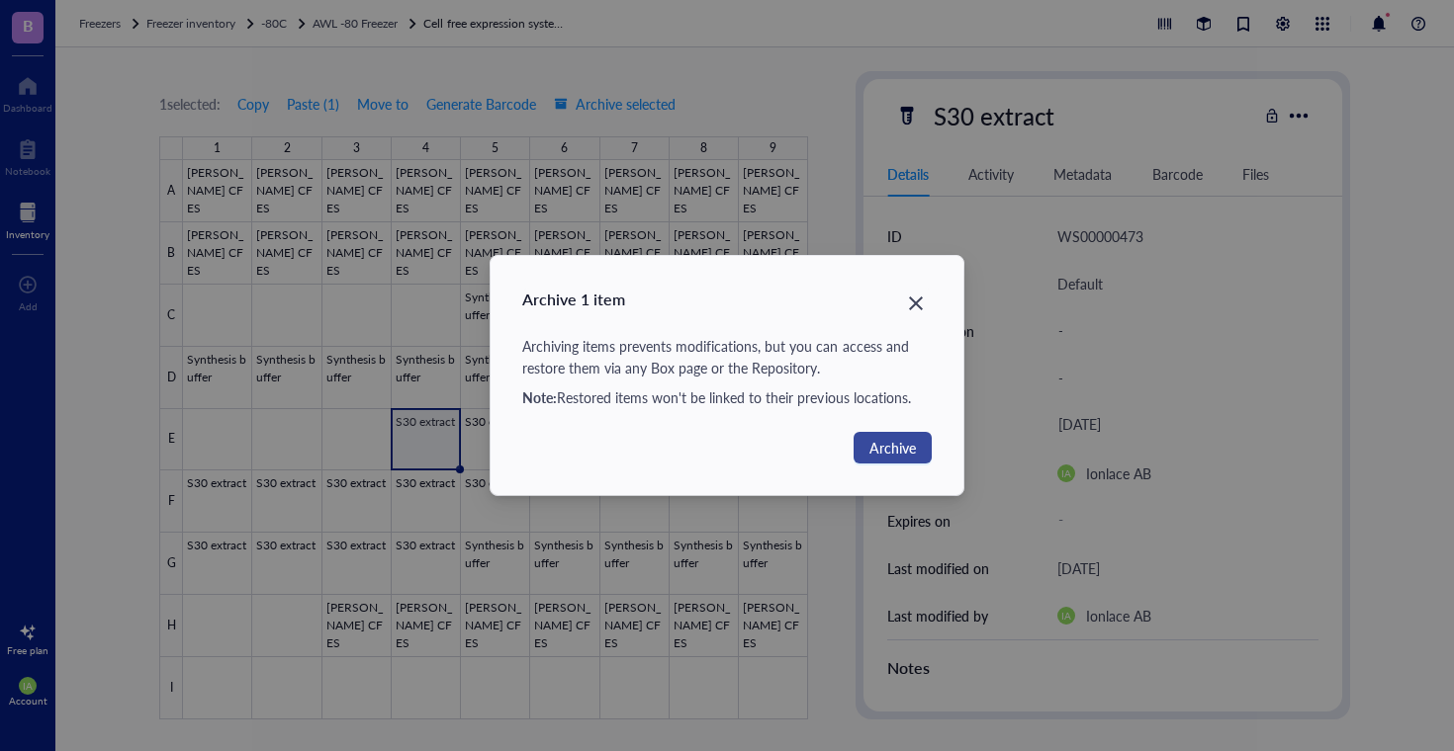
click at [889, 442] on span "Archive" at bounding box center [892, 448] width 46 height 22
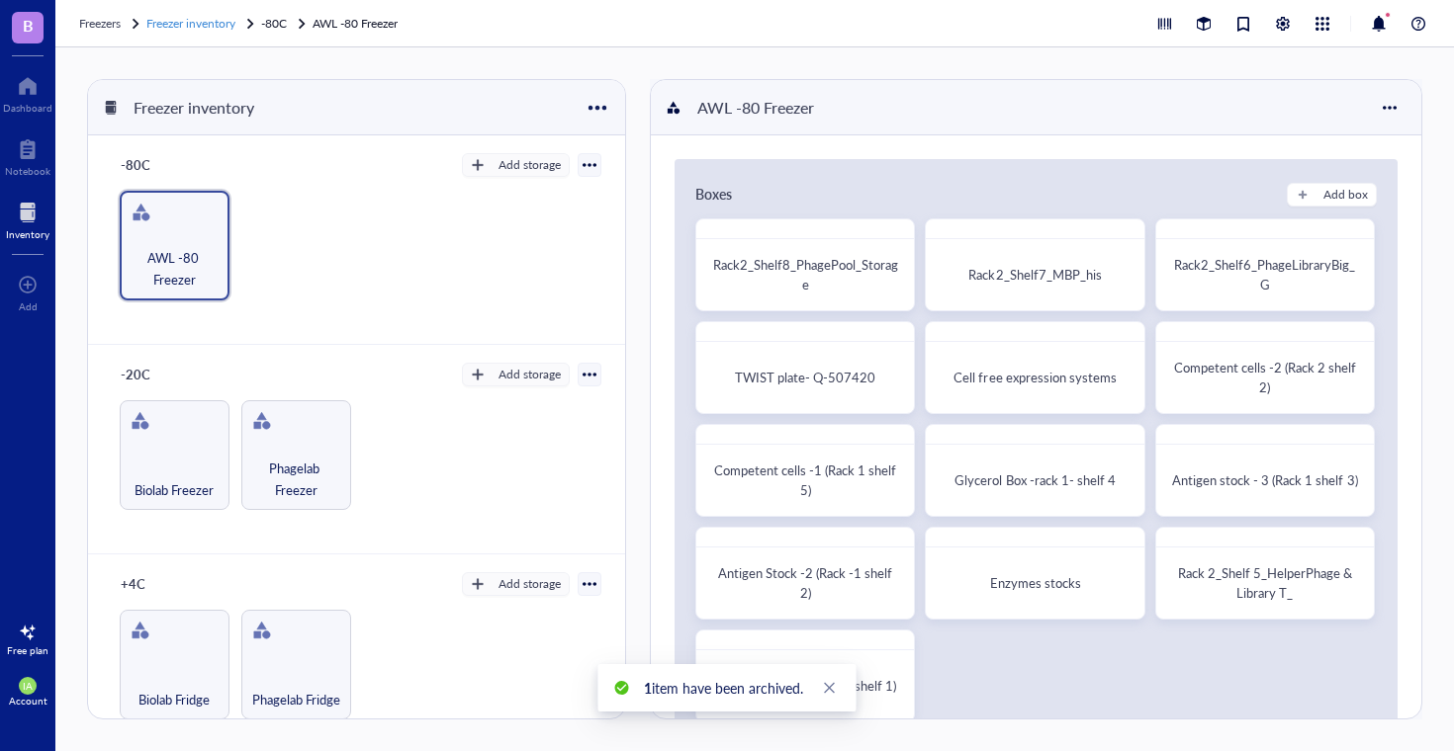
click at [190, 24] on span "Freezer inventory" at bounding box center [190, 23] width 89 height 17
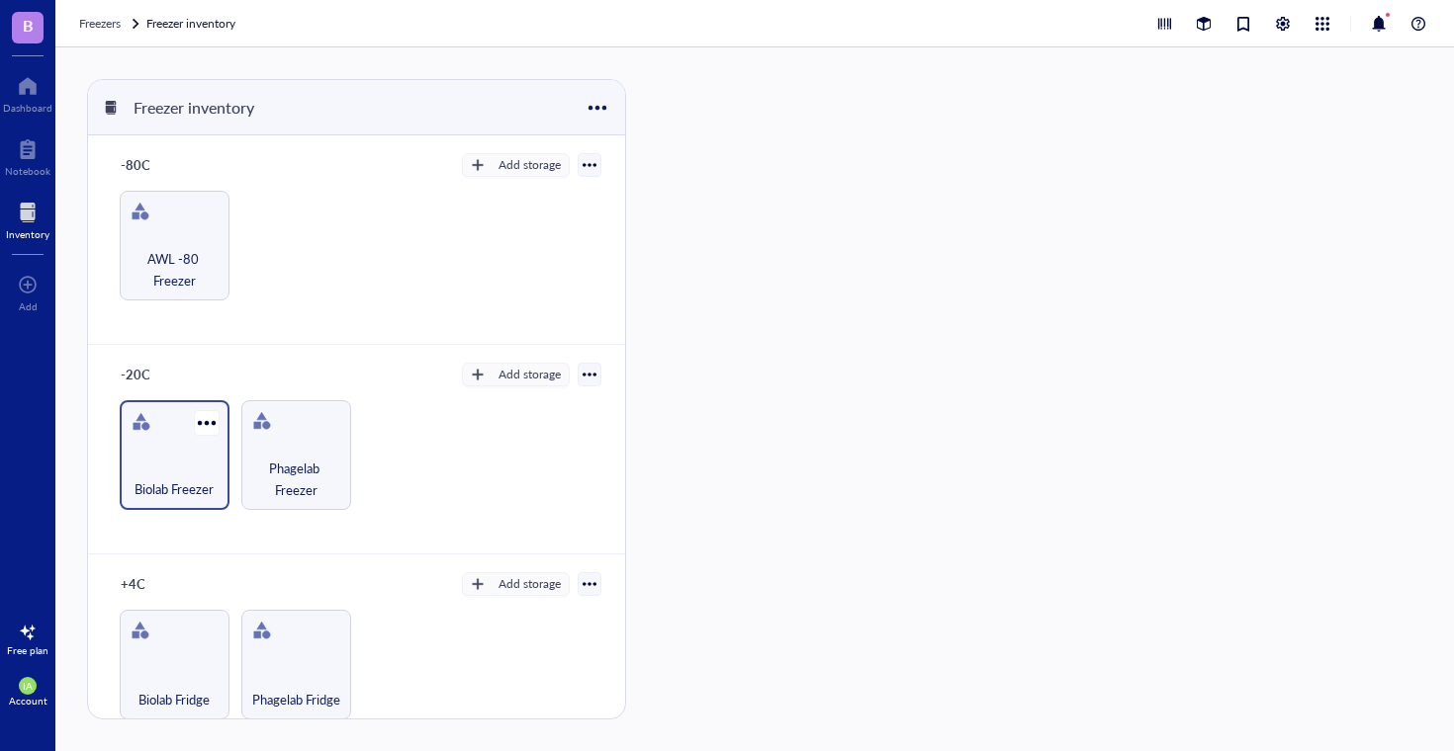
click at [192, 482] on span "Biolab Freezer" at bounding box center [173, 490] width 79 height 22
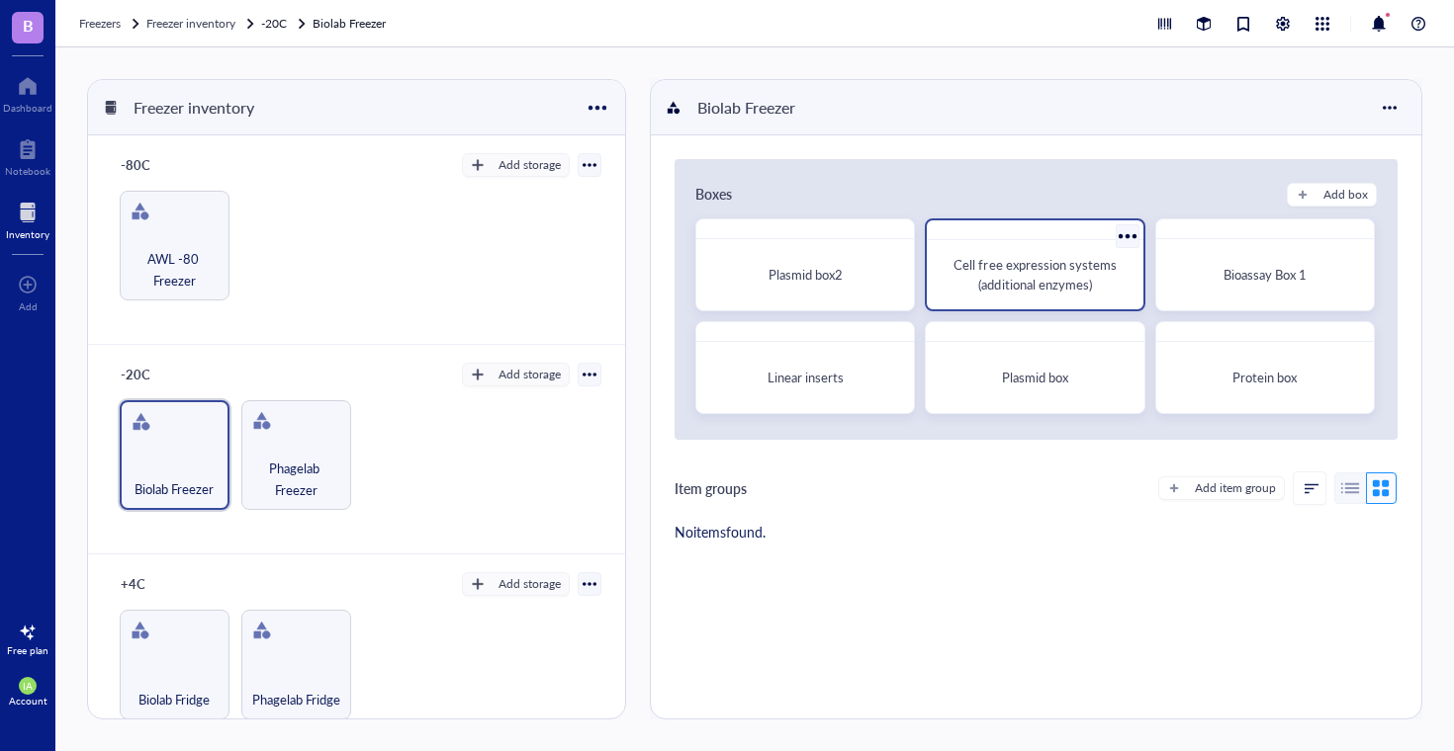
click at [1002, 293] on span "Cell free expression systems (additional enzymes)" at bounding box center [1035, 274] width 165 height 39
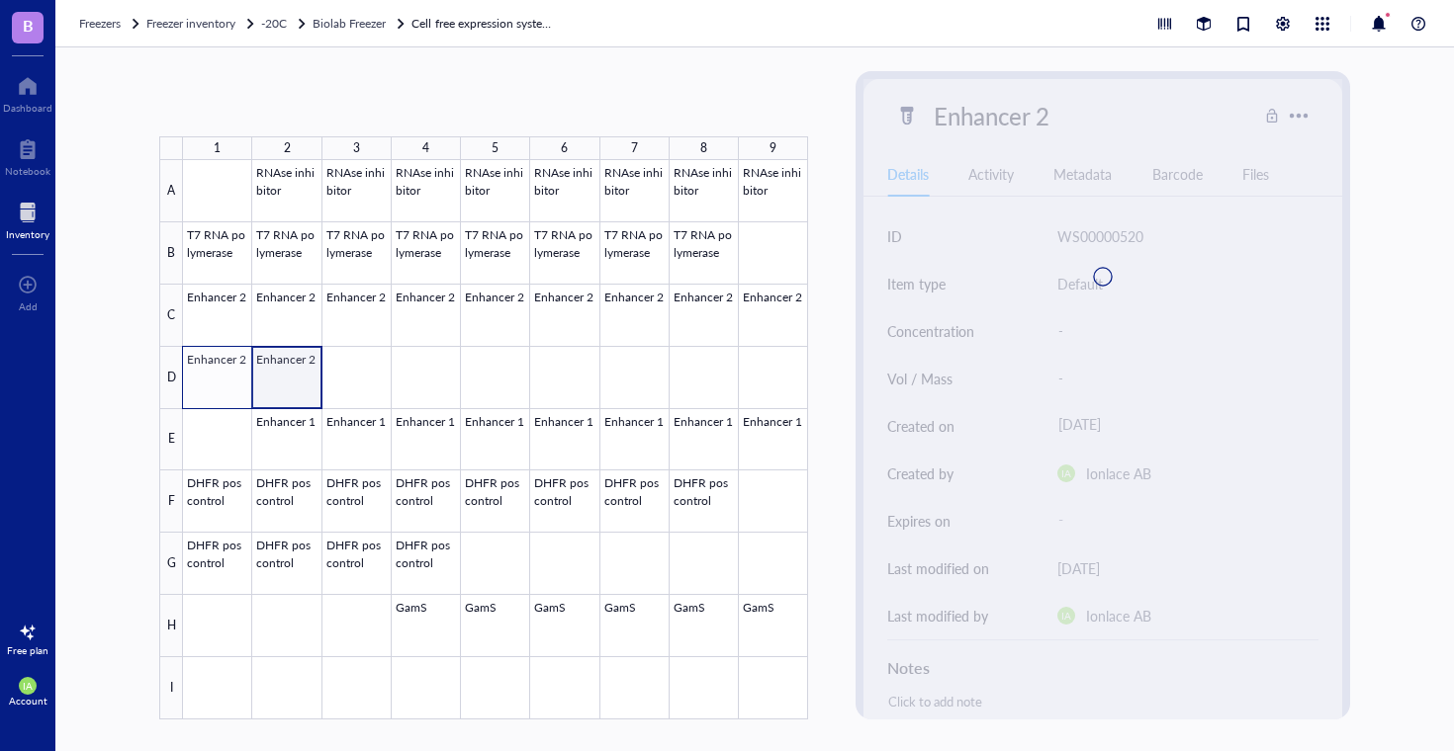
drag, startPoint x: 282, startPoint y: 377, endPoint x: 228, endPoint y: 367, distance: 54.3
click at [228, 367] on div at bounding box center [495, 440] width 625 height 560
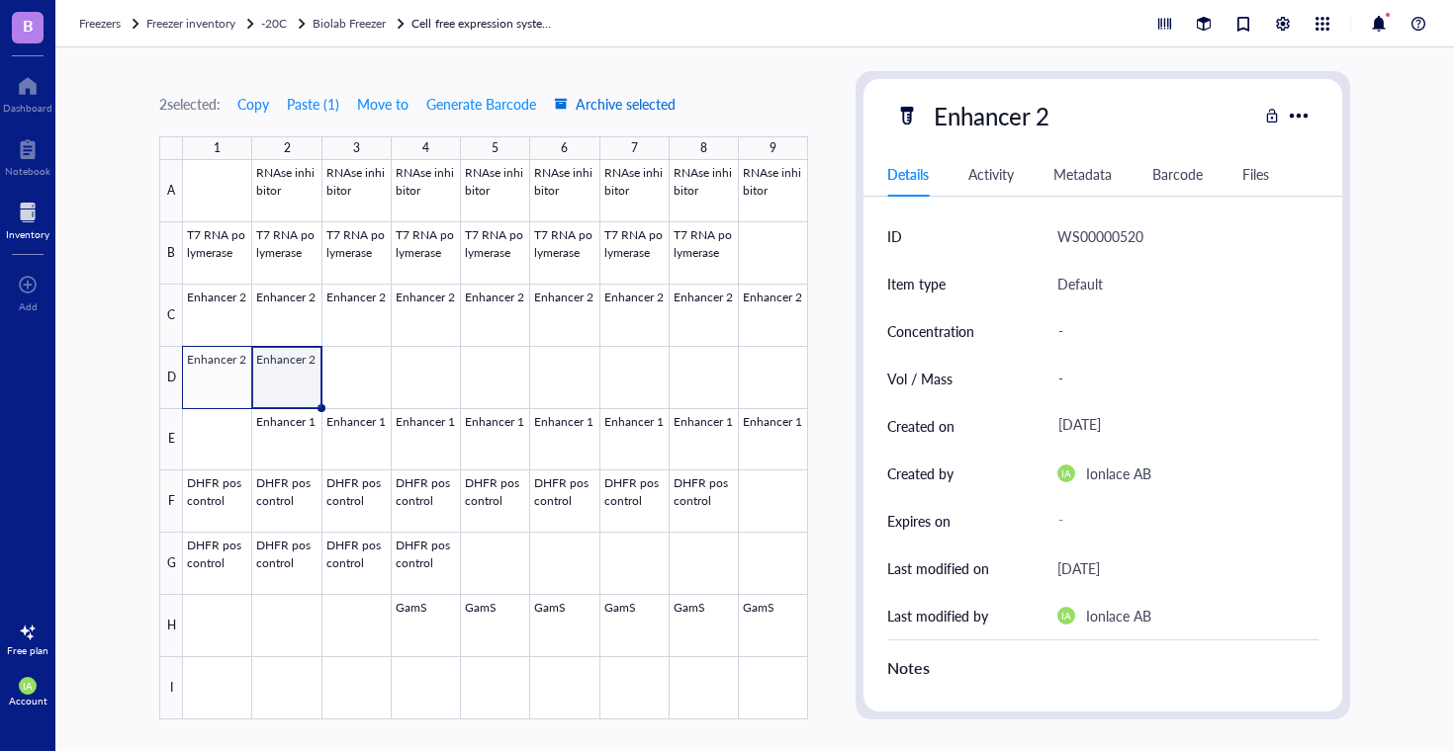
click at [600, 103] on span "Archive selected" at bounding box center [615, 104] width 122 height 16
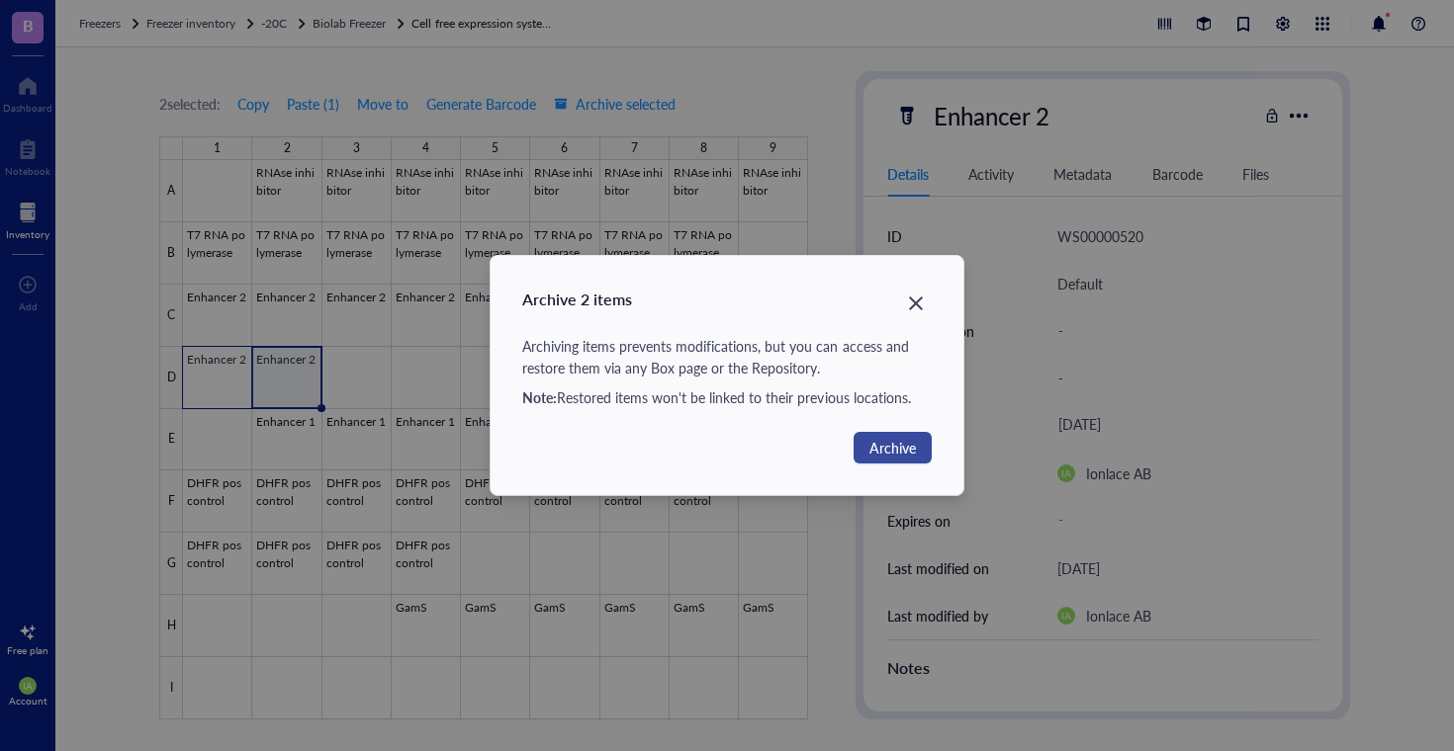
click at [887, 446] on span "Archive" at bounding box center [892, 448] width 46 height 22
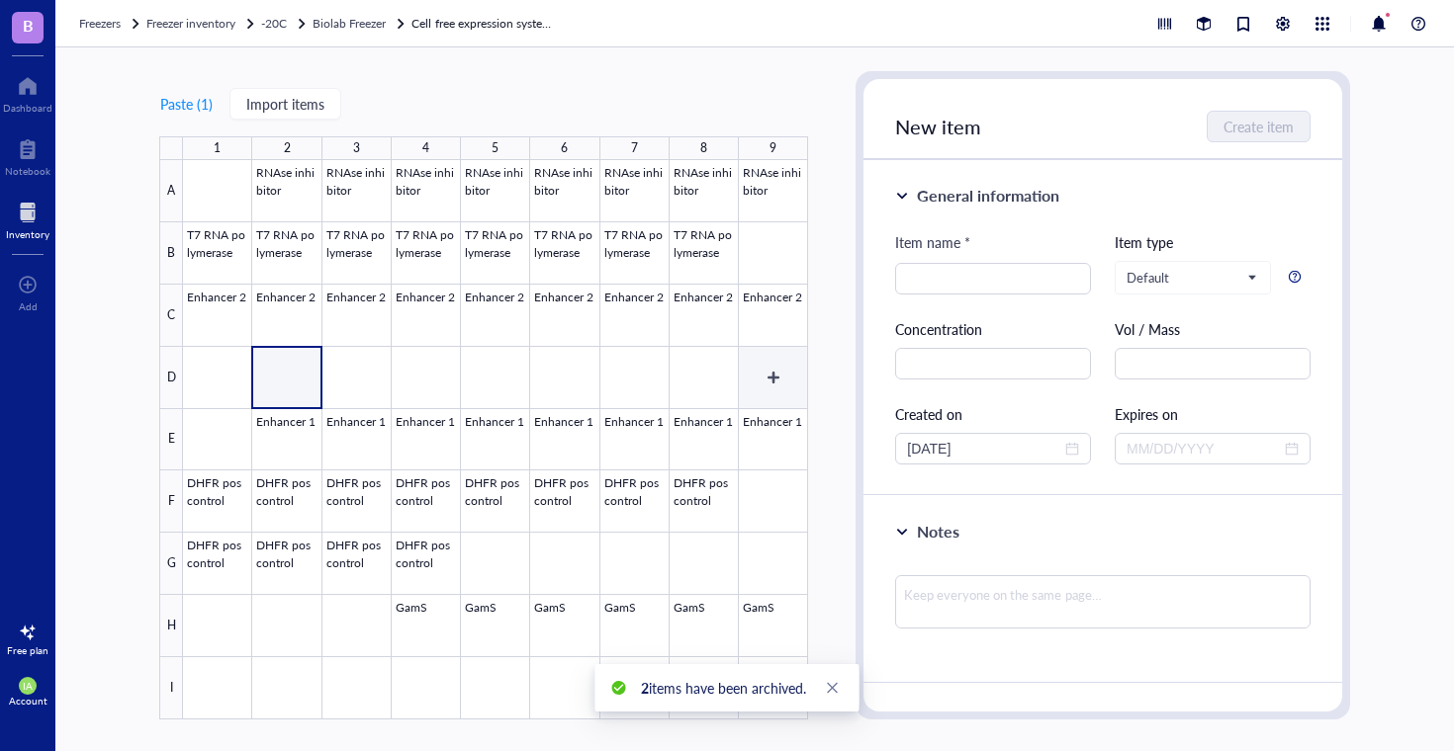
click at [754, 400] on div at bounding box center [495, 440] width 625 height 560
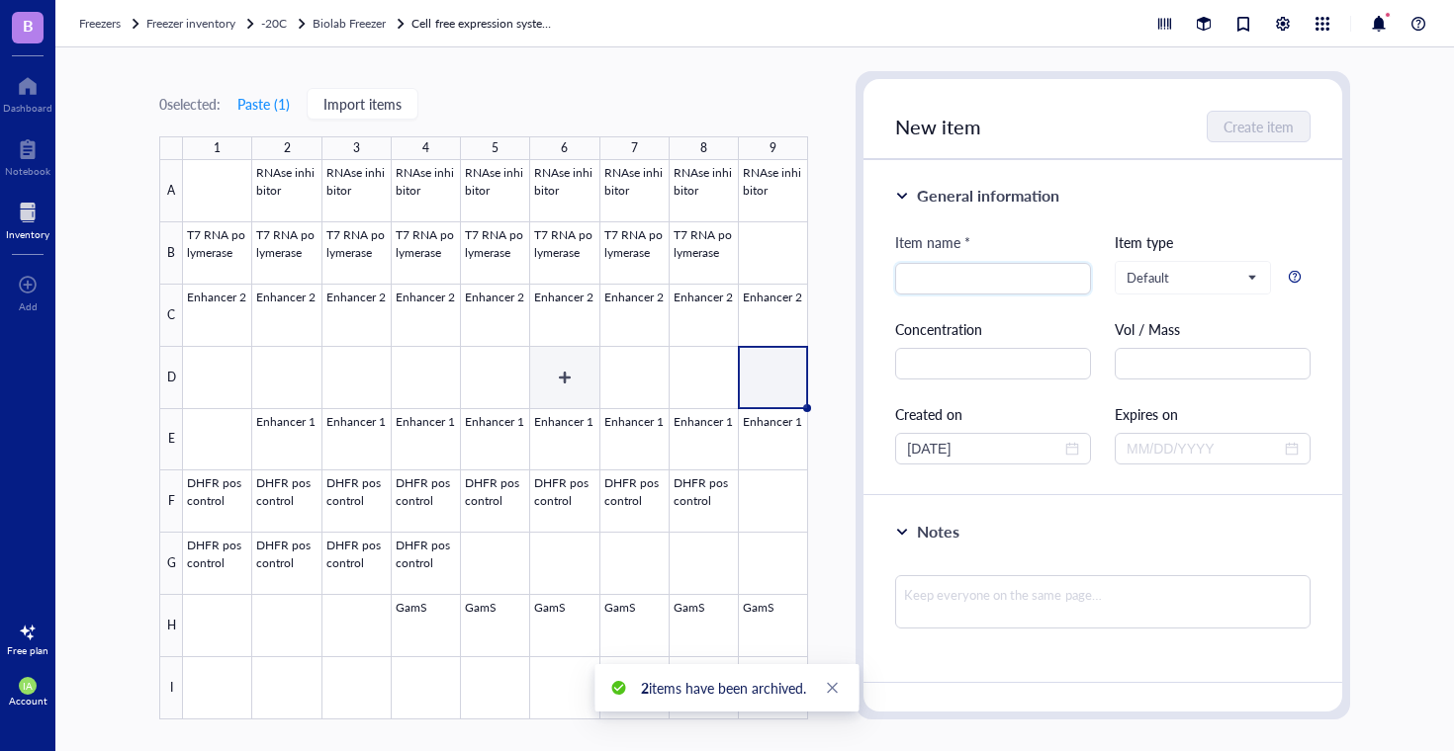
click at [576, 372] on div at bounding box center [495, 440] width 625 height 560
